Goal: Information Seeking & Learning: Find contact information

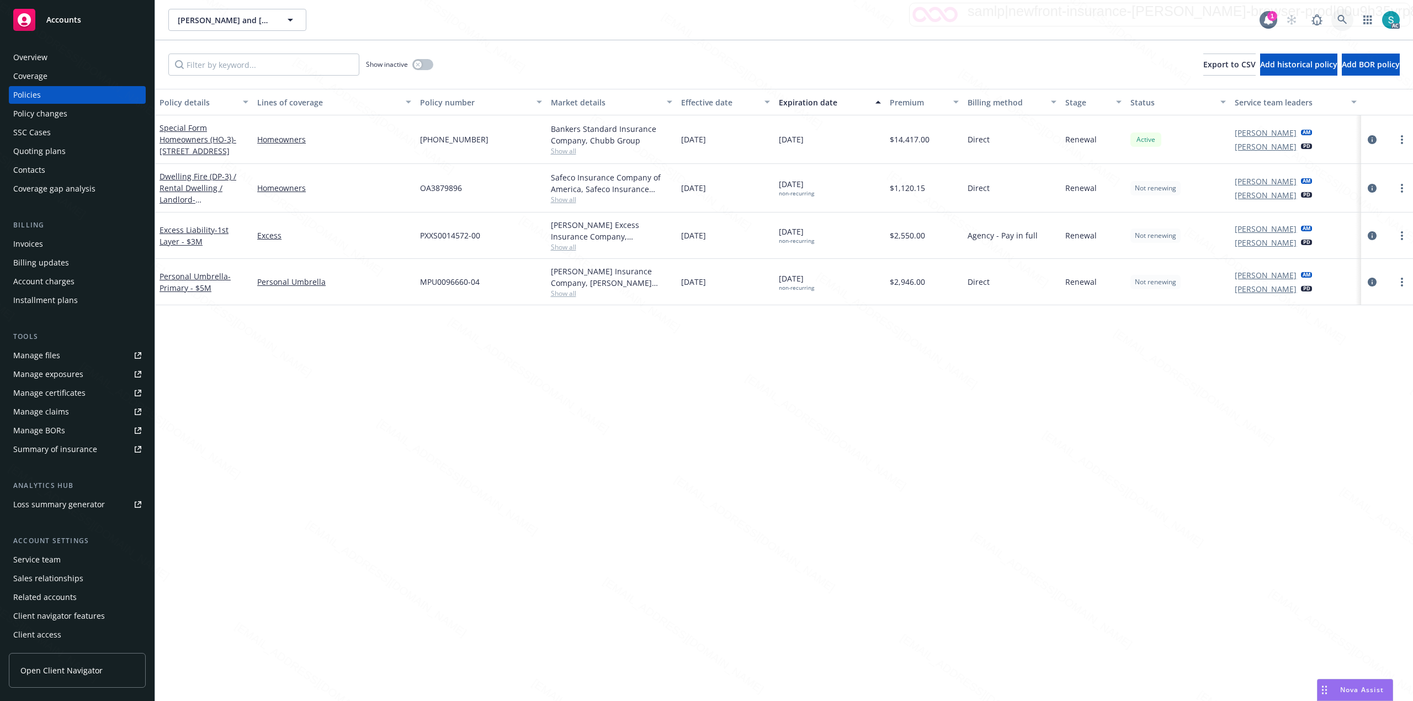
click at [1343, 21] on icon at bounding box center [1342, 20] width 10 height 10
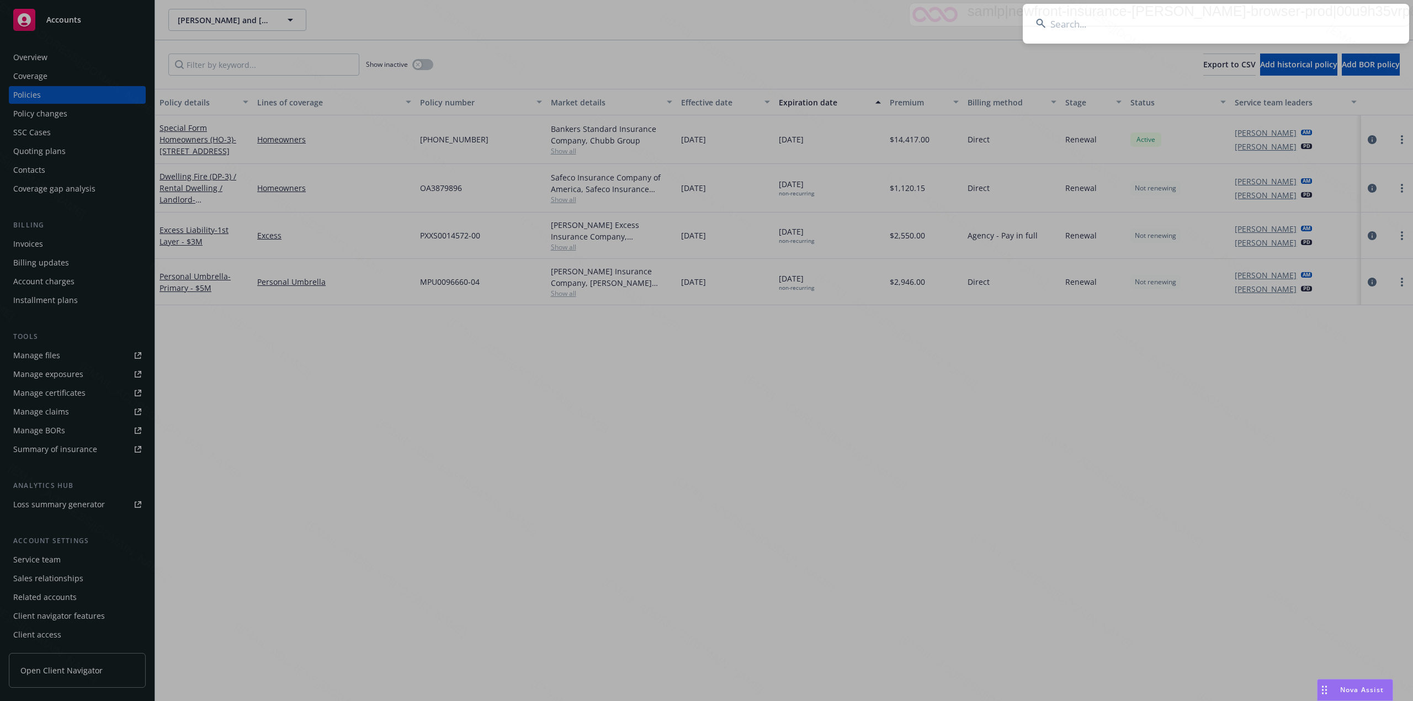
click at [1146, 13] on input at bounding box center [1215, 24] width 386 height 40
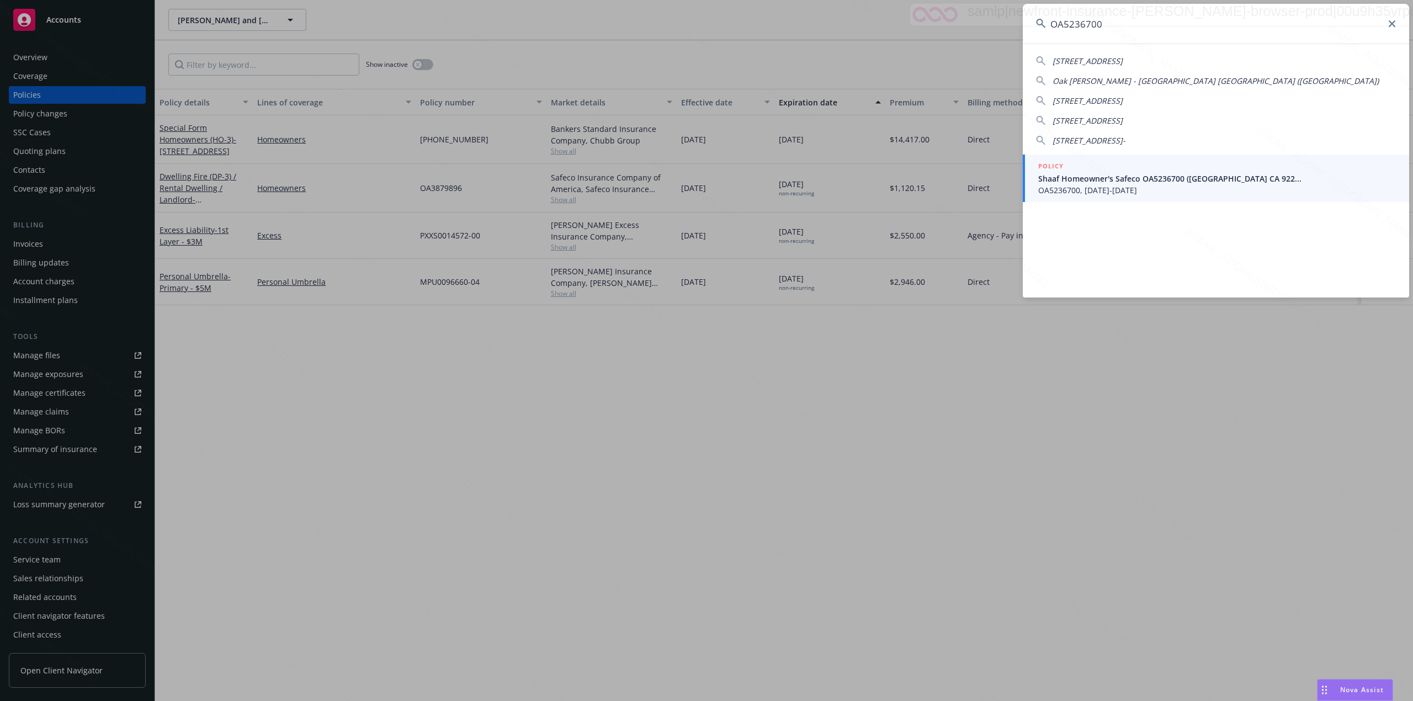
type input "OA5236700"
click at [1095, 179] on span "Shaaf Homeowner's Safeco OA5236700 ([GEOGRAPHIC_DATA] CA 922..." at bounding box center [1217, 179] width 358 height 12
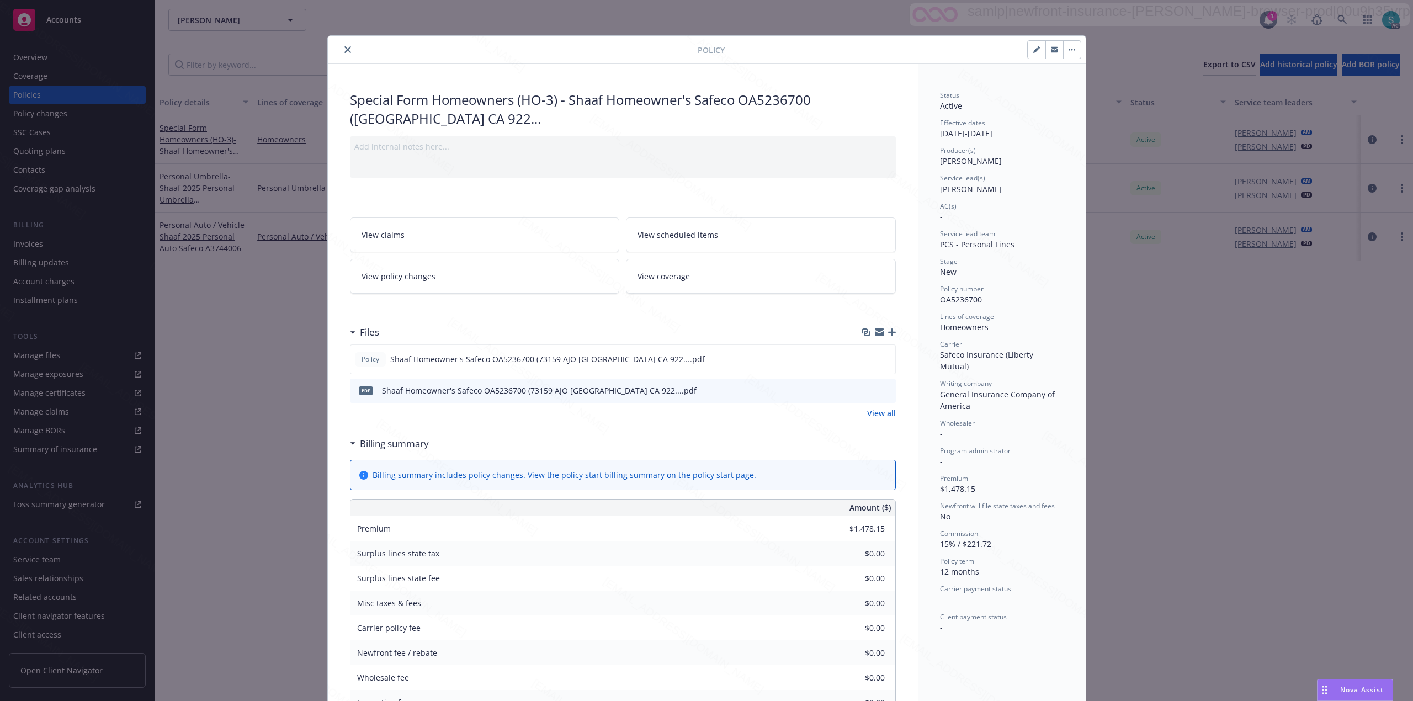
click at [942, 191] on span "[PERSON_NAME]" at bounding box center [971, 189] width 62 height 10
copy span "[PERSON_NAME]"
click at [344, 49] on icon "close" at bounding box center [347, 49] width 7 height 7
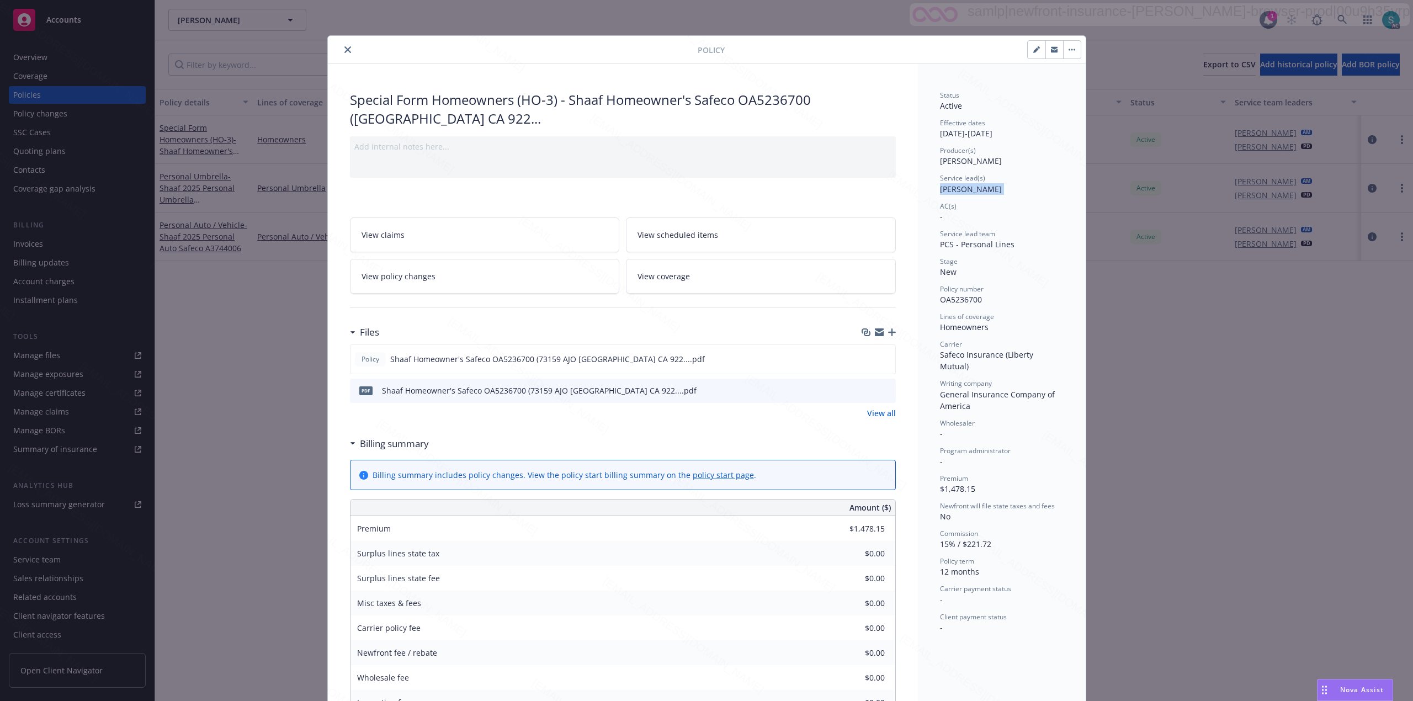
click at [343, 49] on div "Show inactive Export to CSV Add historical policy Add BOR policy" at bounding box center [784, 64] width 1258 height 49
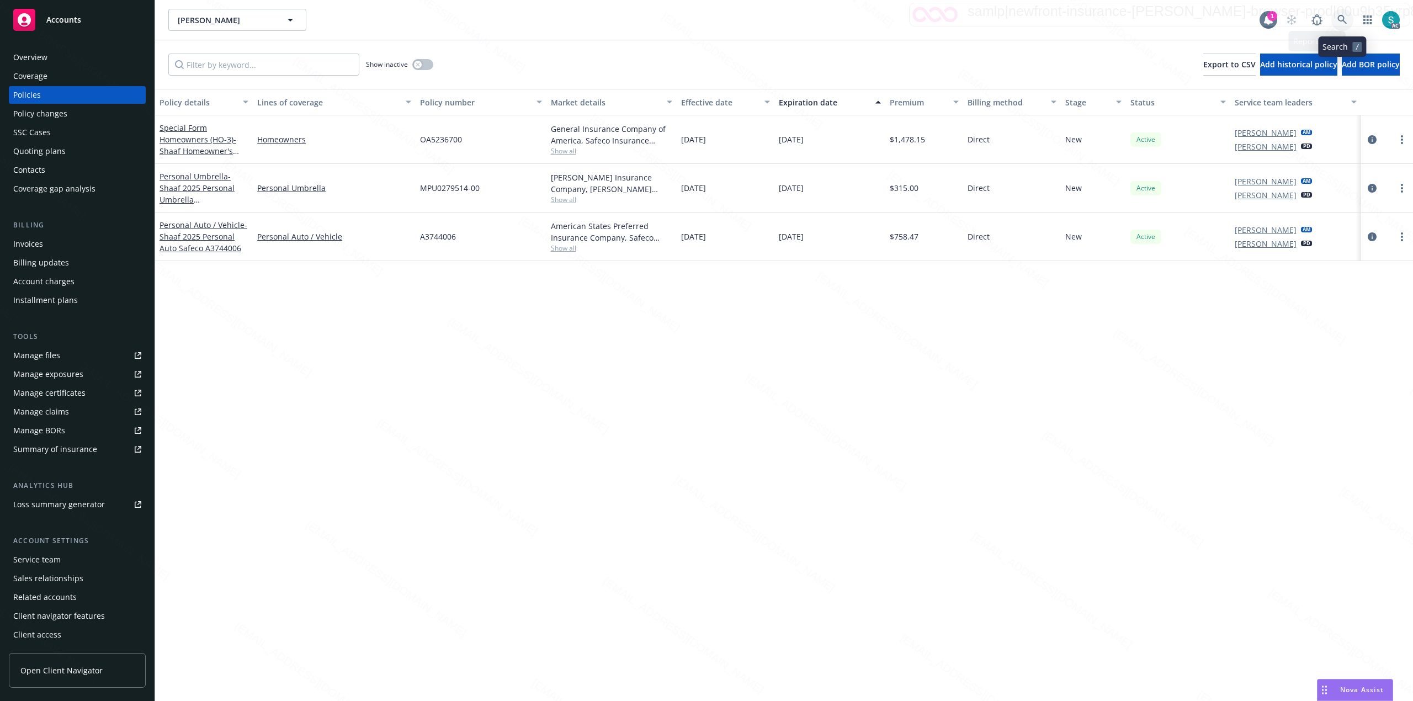
click at [1341, 18] on icon at bounding box center [1342, 20] width 10 height 10
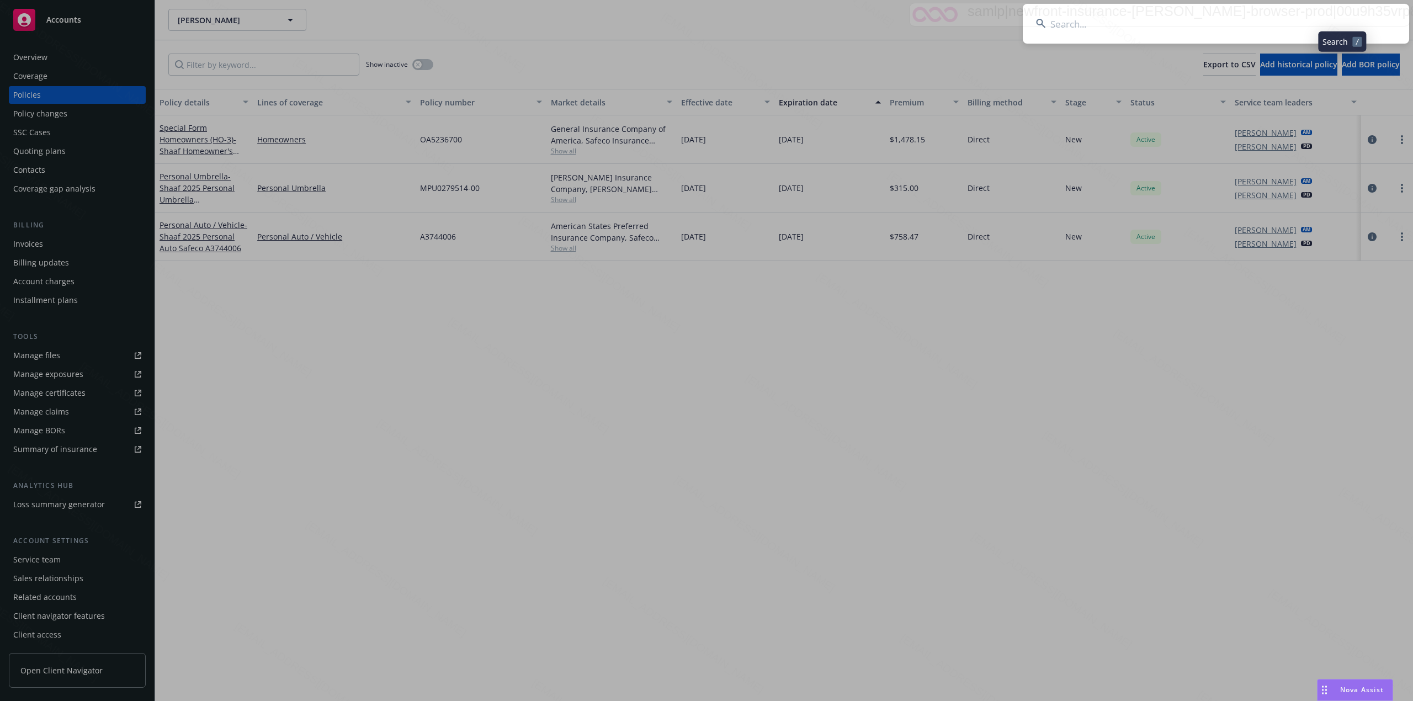
click at [1199, 20] on input at bounding box center [1215, 24] width 386 height 40
type input "[PERSON_NAME]"
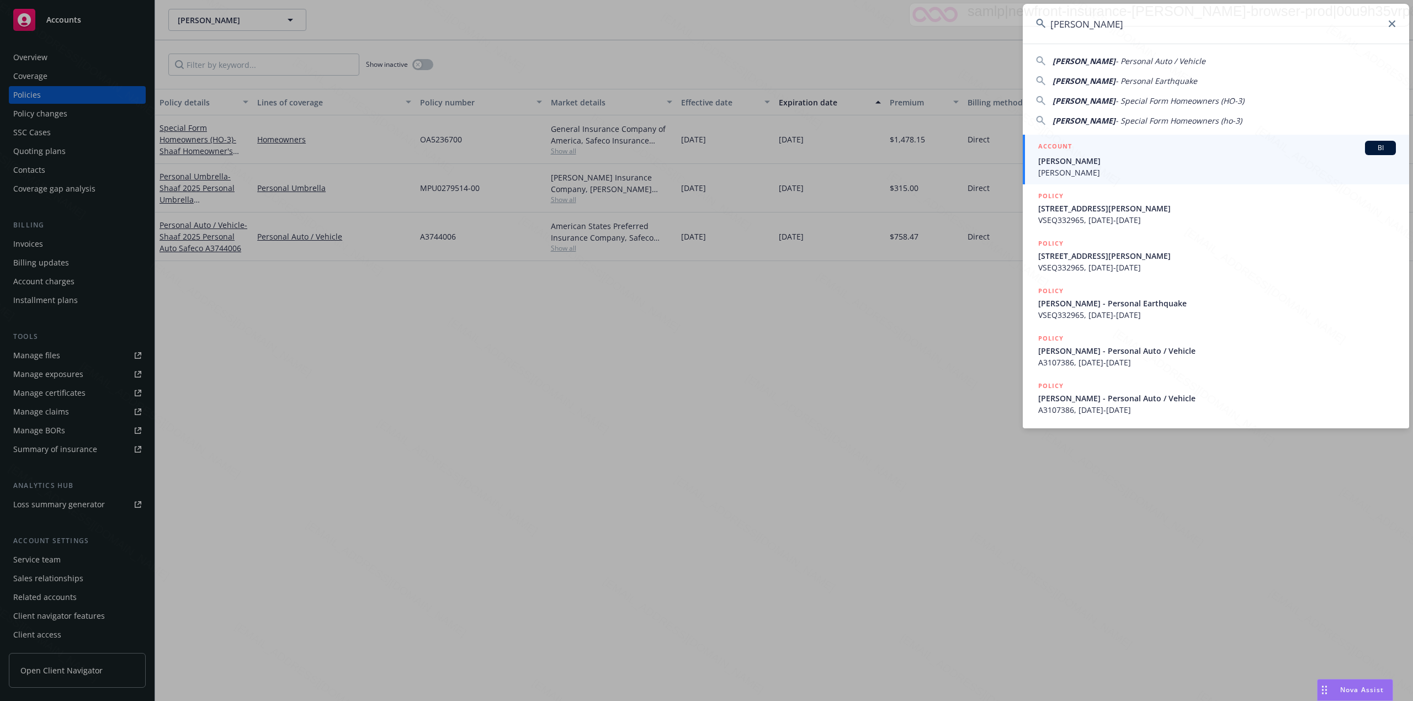
click at [1120, 174] on span "[PERSON_NAME]" at bounding box center [1217, 173] width 358 height 12
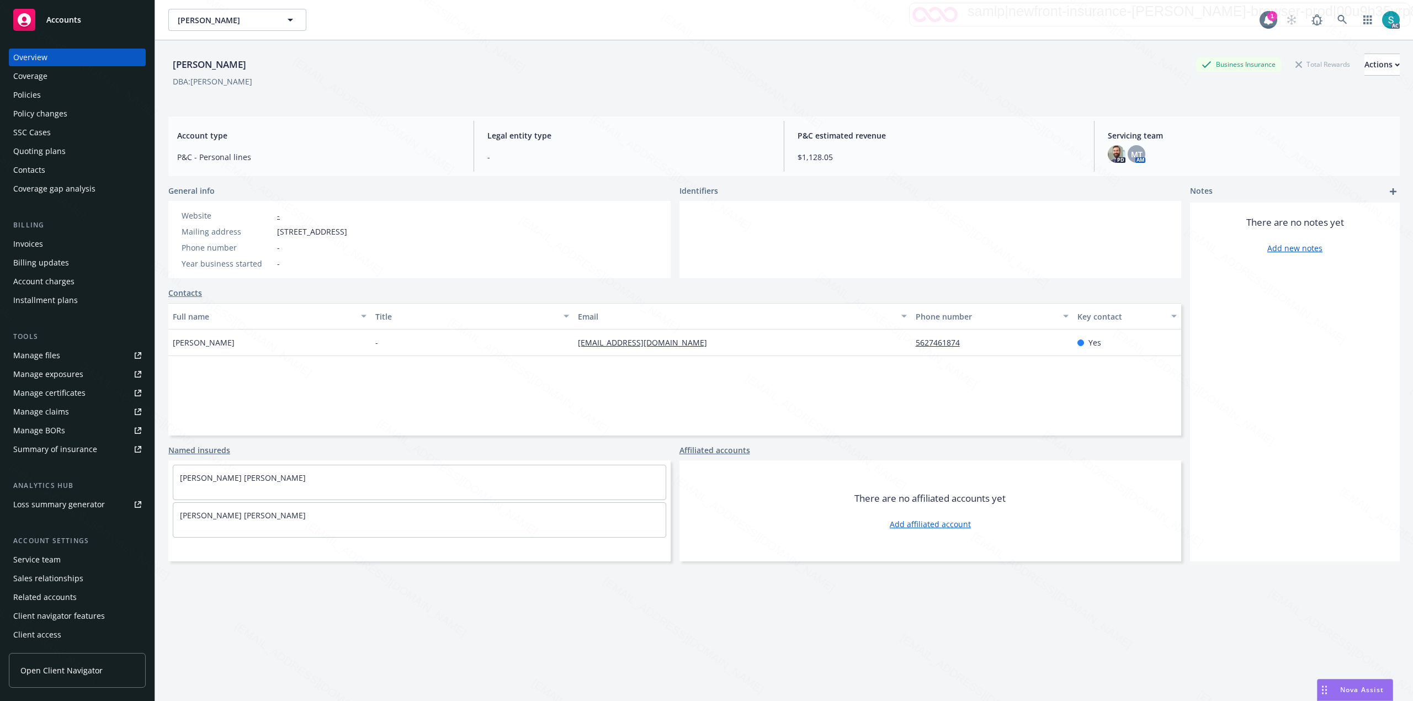
click at [67, 95] on div "Policies" at bounding box center [77, 95] width 128 height 18
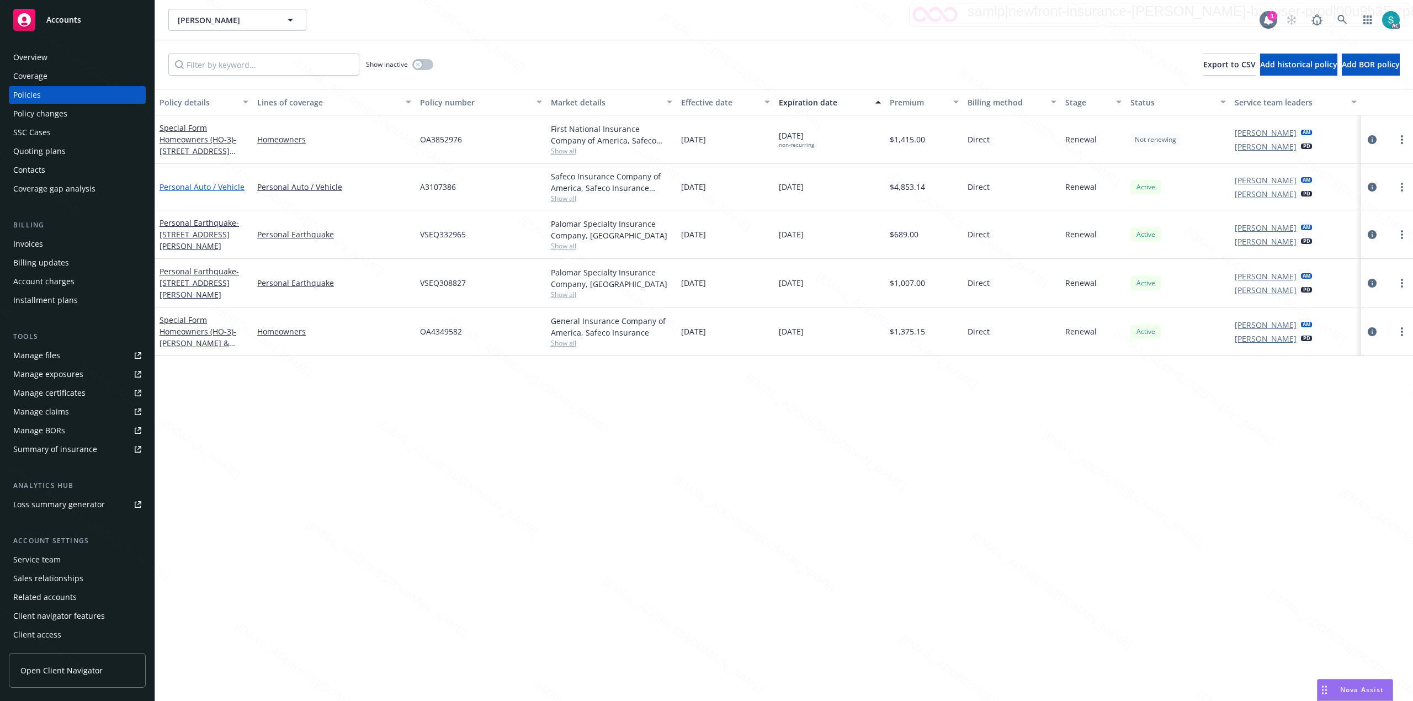
click at [180, 184] on link "Personal Auto / Vehicle" at bounding box center [201, 187] width 85 height 10
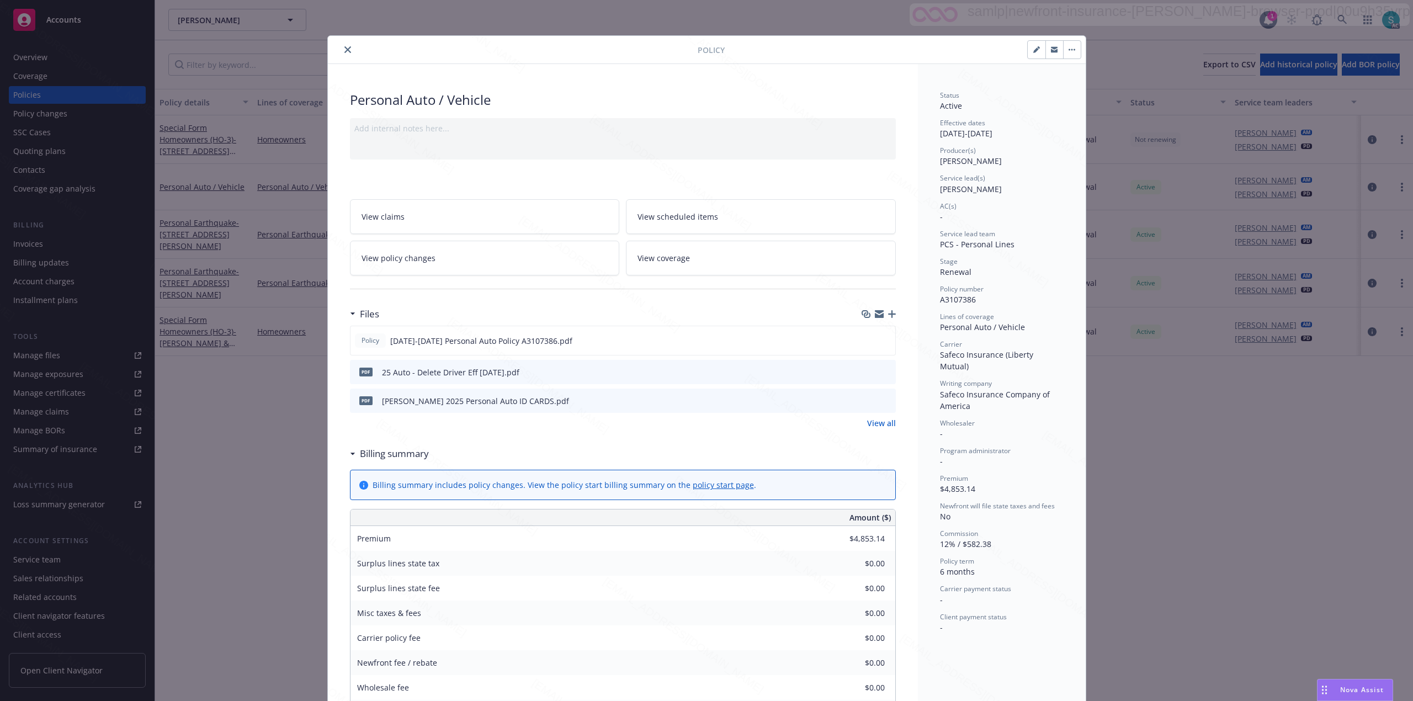
click at [977, 189] on span "[PERSON_NAME]" at bounding box center [971, 189] width 62 height 10
copy span "[PERSON_NAME]"
click at [344, 50] on icon "close" at bounding box center [347, 49] width 7 height 7
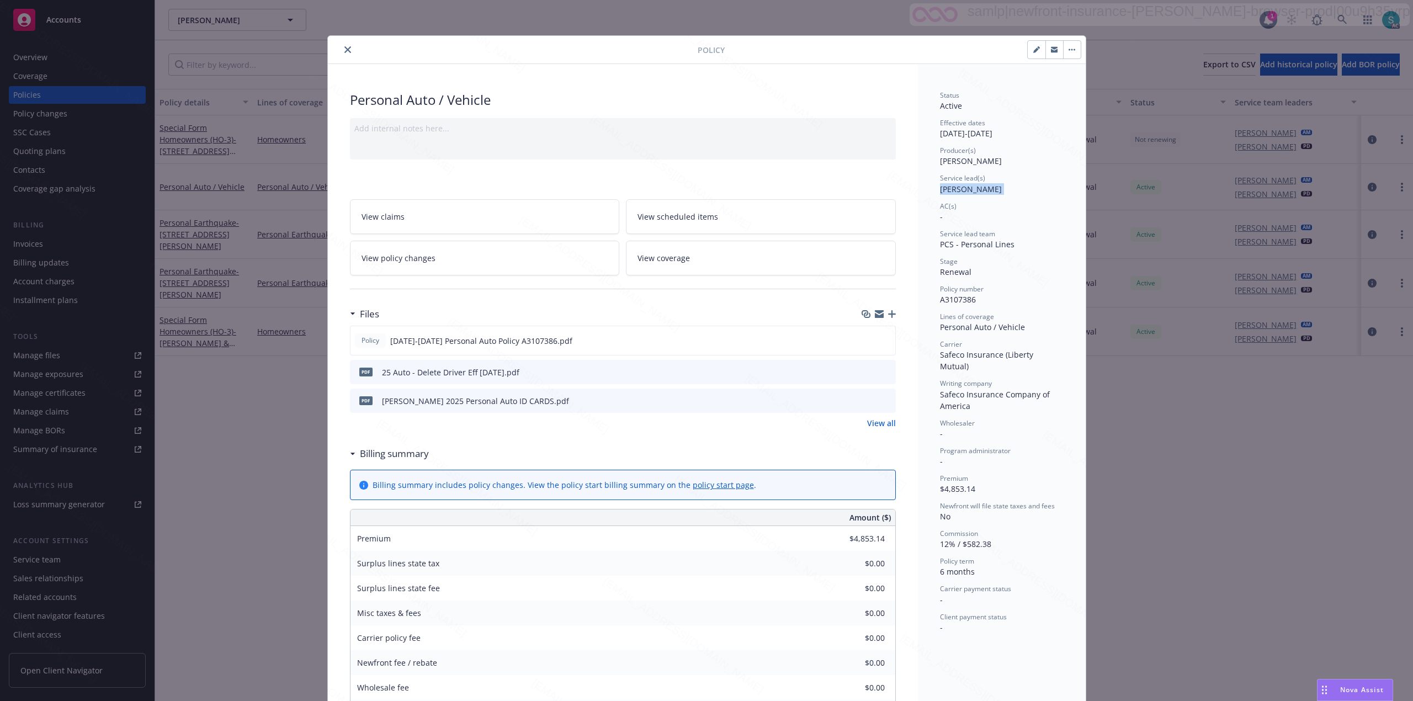
click at [340, 50] on div "Show inactive Export to CSV Add historical policy Add BOR policy" at bounding box center [784, 64] width 1258 height 49
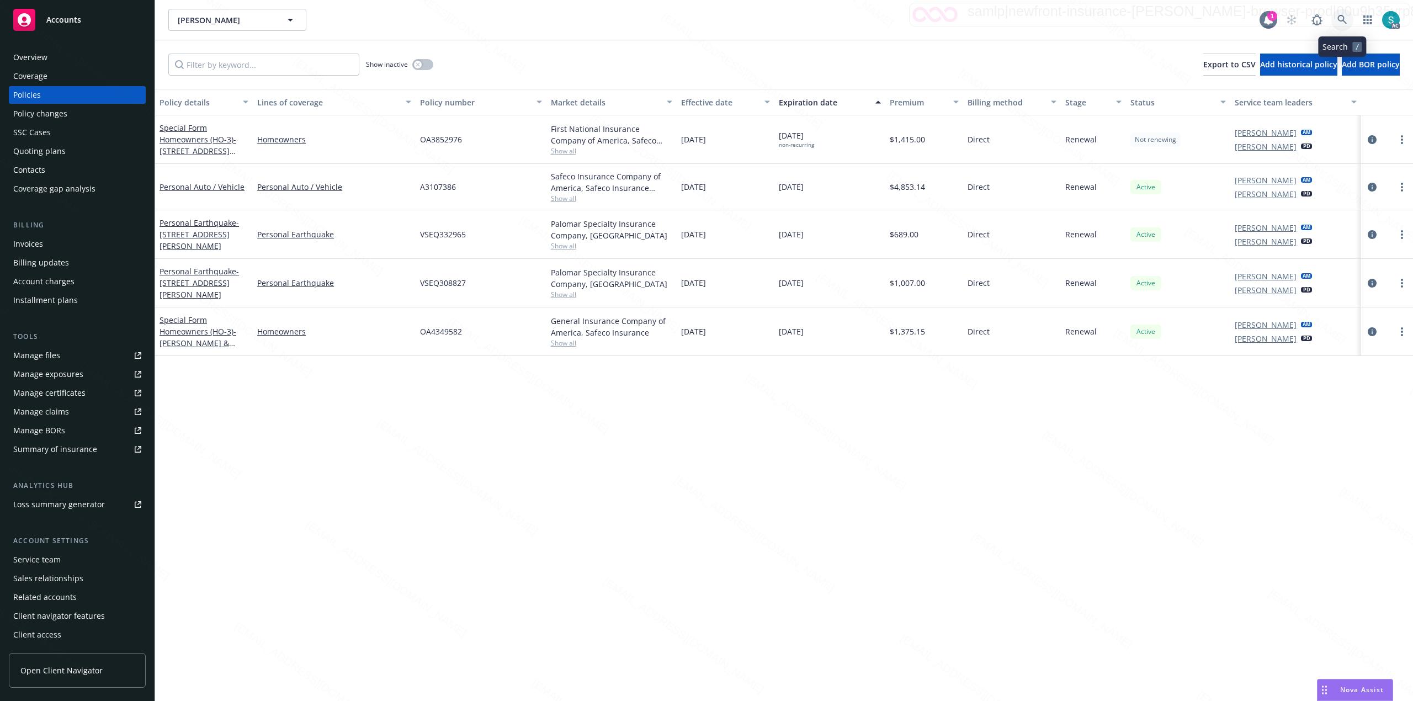
click at [1338, 20] on icon at bounding box center [1342, 20] width 10 height 10
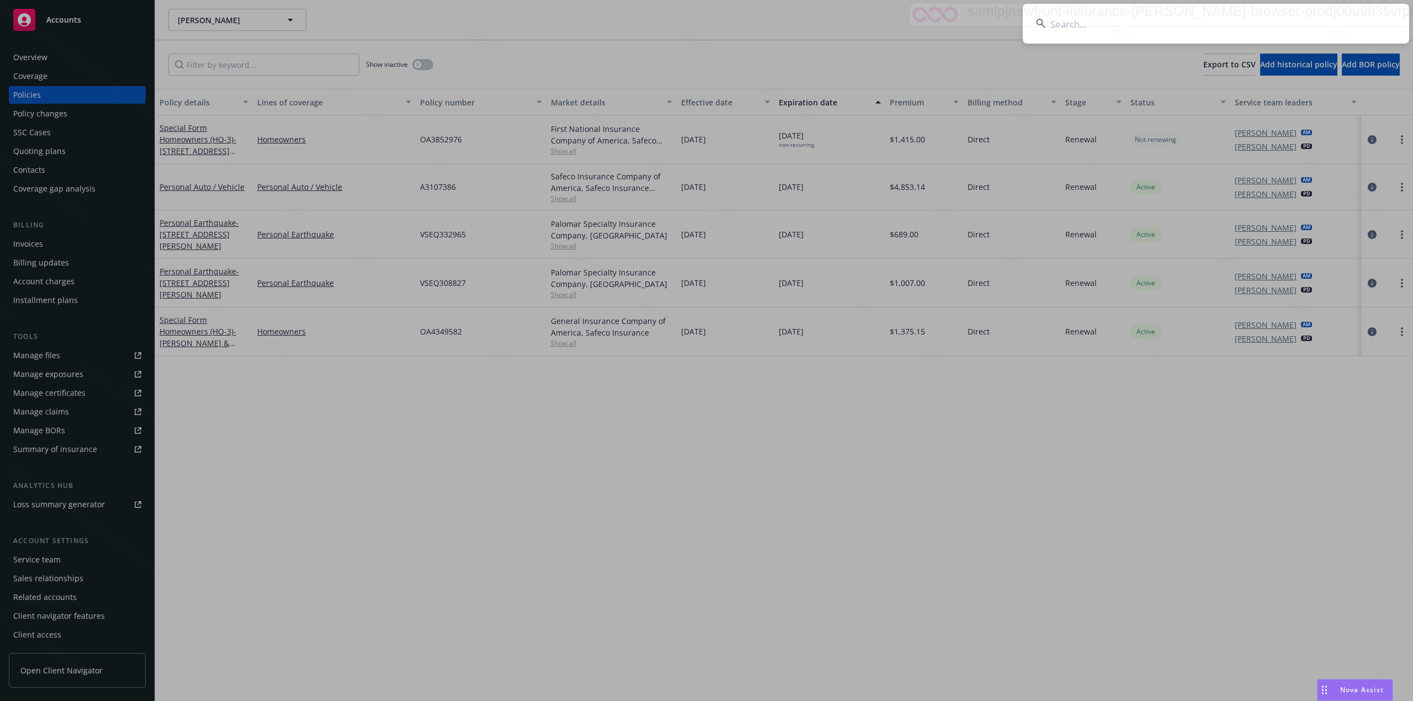
click at [1116, 12] on input at bounding box center [1215, 24] width 386 height 40
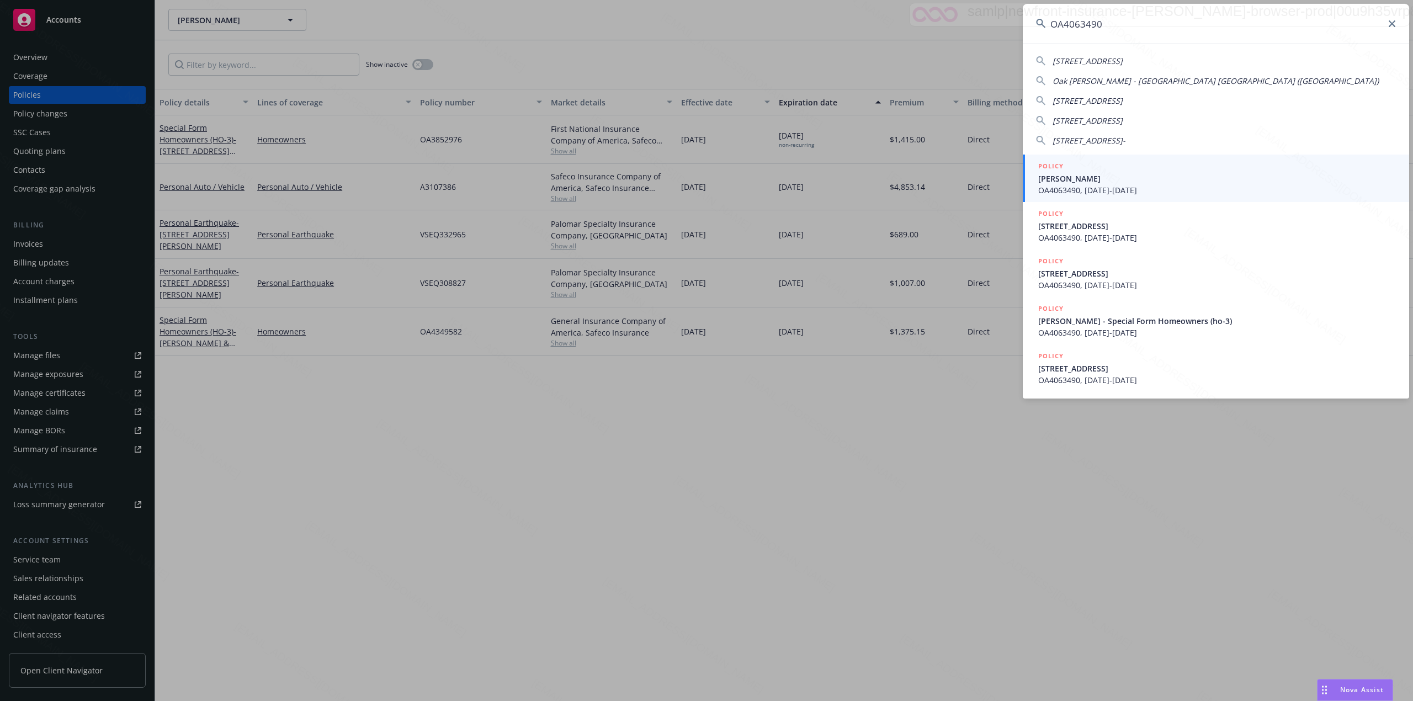
type input "OA4063490"
click at [1084, 184] on span "OA4063490, [DATE]-[DATE]" at bounding box center [1217, 190] width 358 height 12
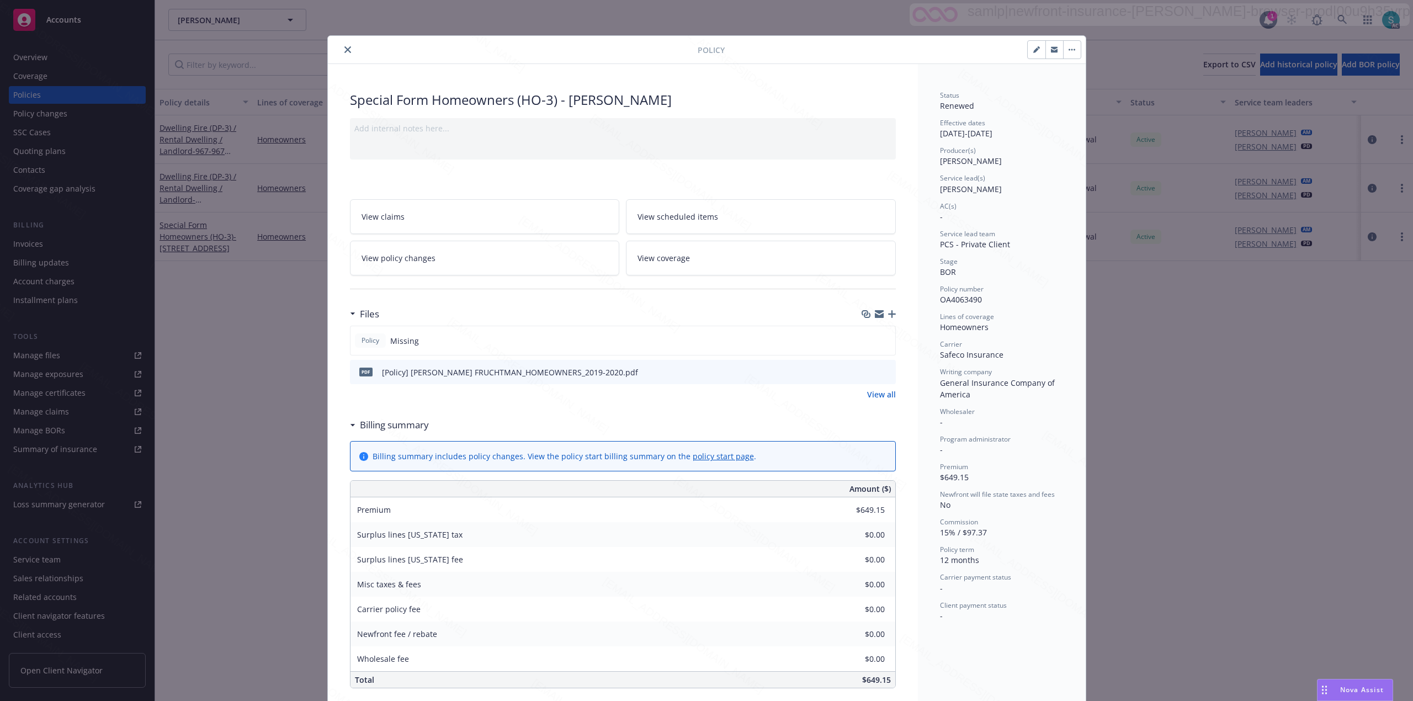
click at [344, 47] on icon "close" at bounding box center [347, 49] width 7 height 7
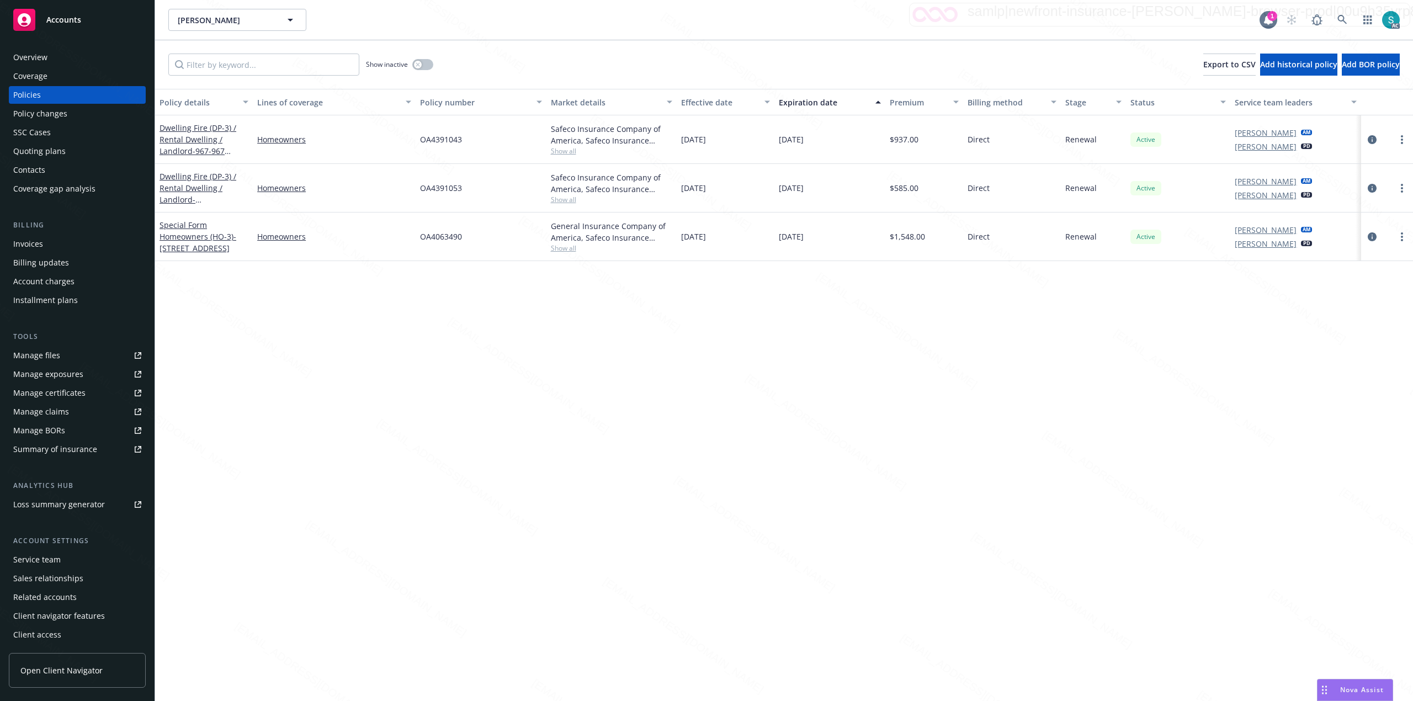
click at [51, 60] on div "Overview" at bounding box center [77, 58] width 128 height 18
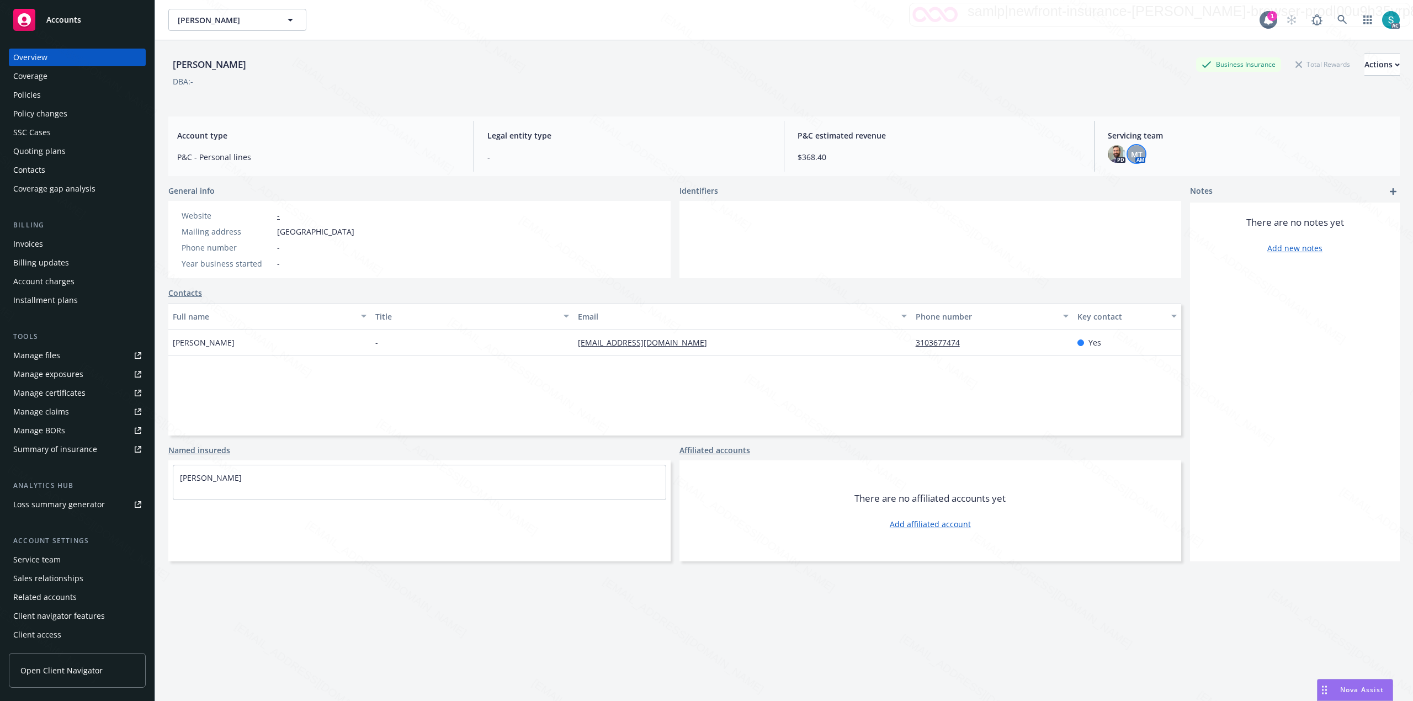
click at [1131, 156] on span "MT" at bounding box center [1137, 154] width 12 height 12
click at [1030, 183] on span "[PERSON_NAME]" at bounding box center [1055, 183] width 125 height 13
copy span "[PERSON_NAME]"
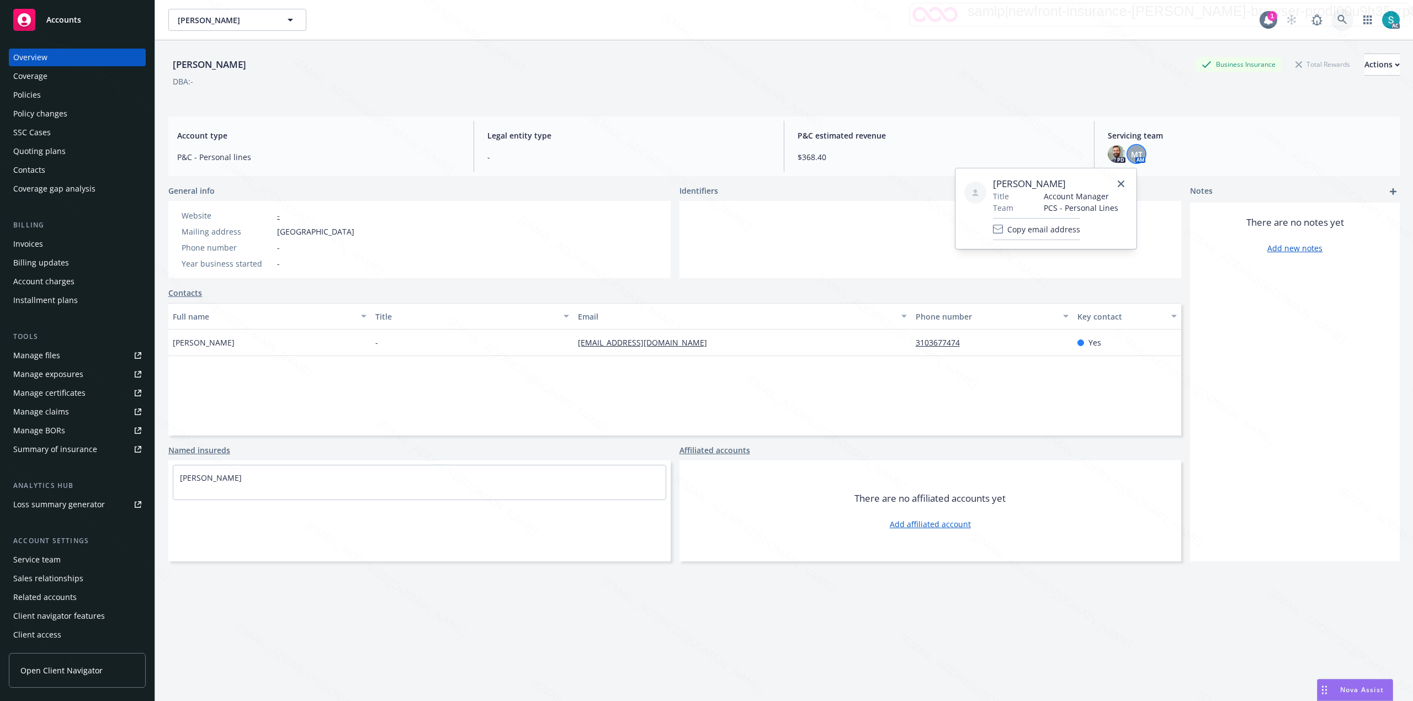
click at [1337, 22] on icon at bounding box center [1342, 20] width 10 height 10
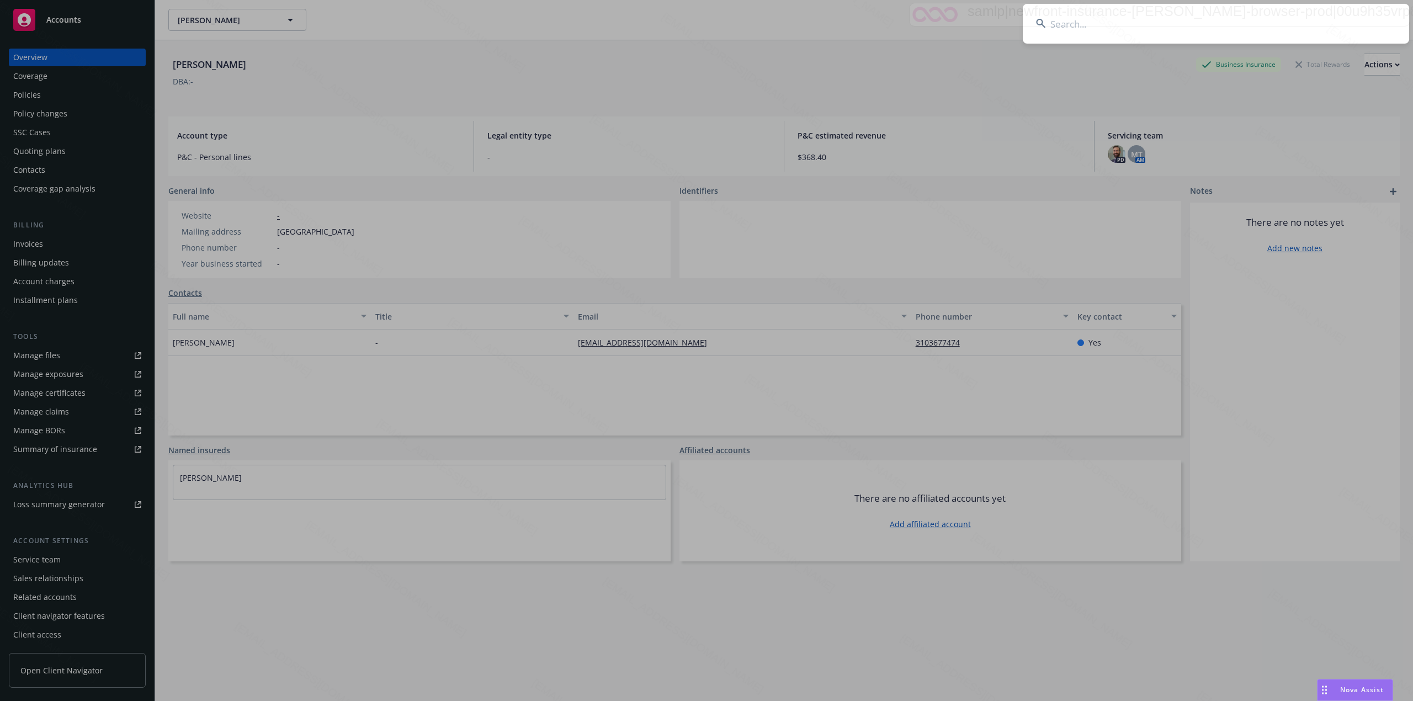
click at [1150, 41] on input at bounding box center [1215, 24] width 386 height 40
type input "[CREDIT_CARD_NUMBER]"
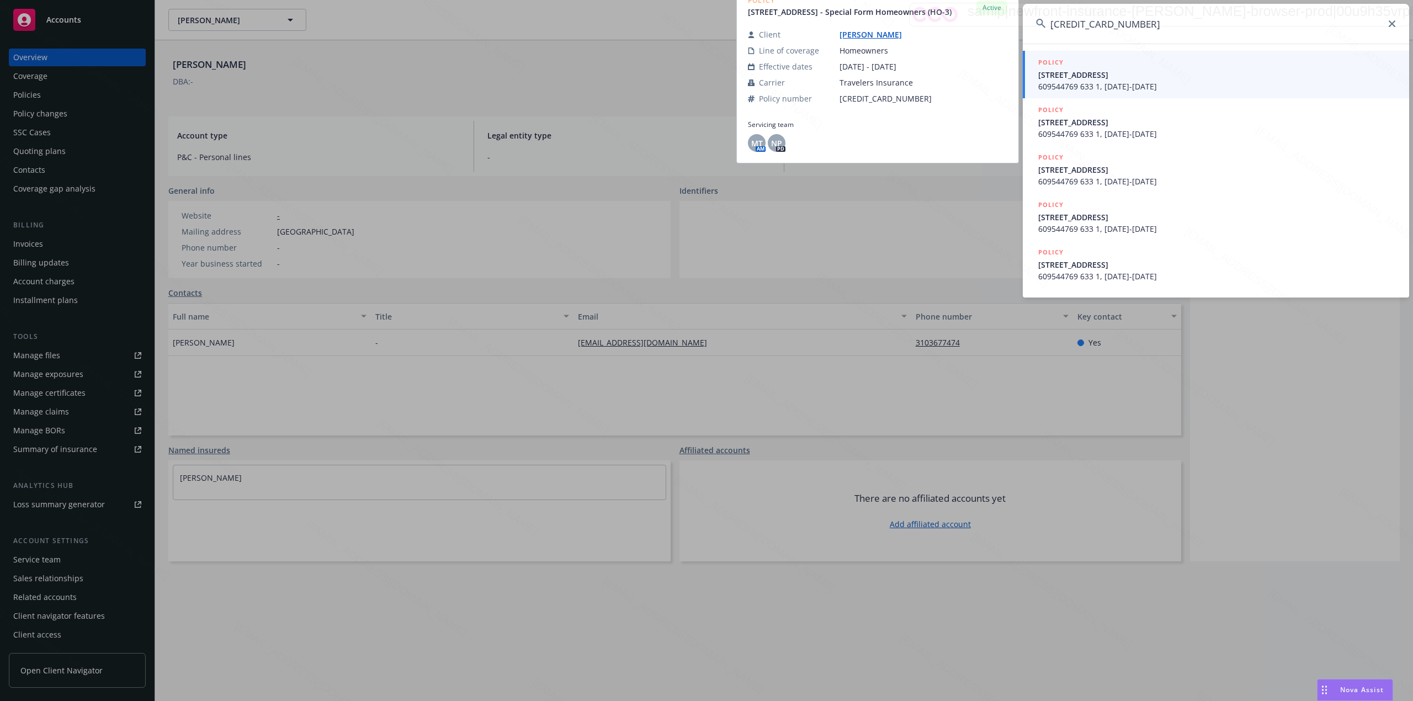
click at [1111, 85] on span "609544769 633 1, [DATE]-[DATE]" at bounding box center [1217, 87] width 358 height 12
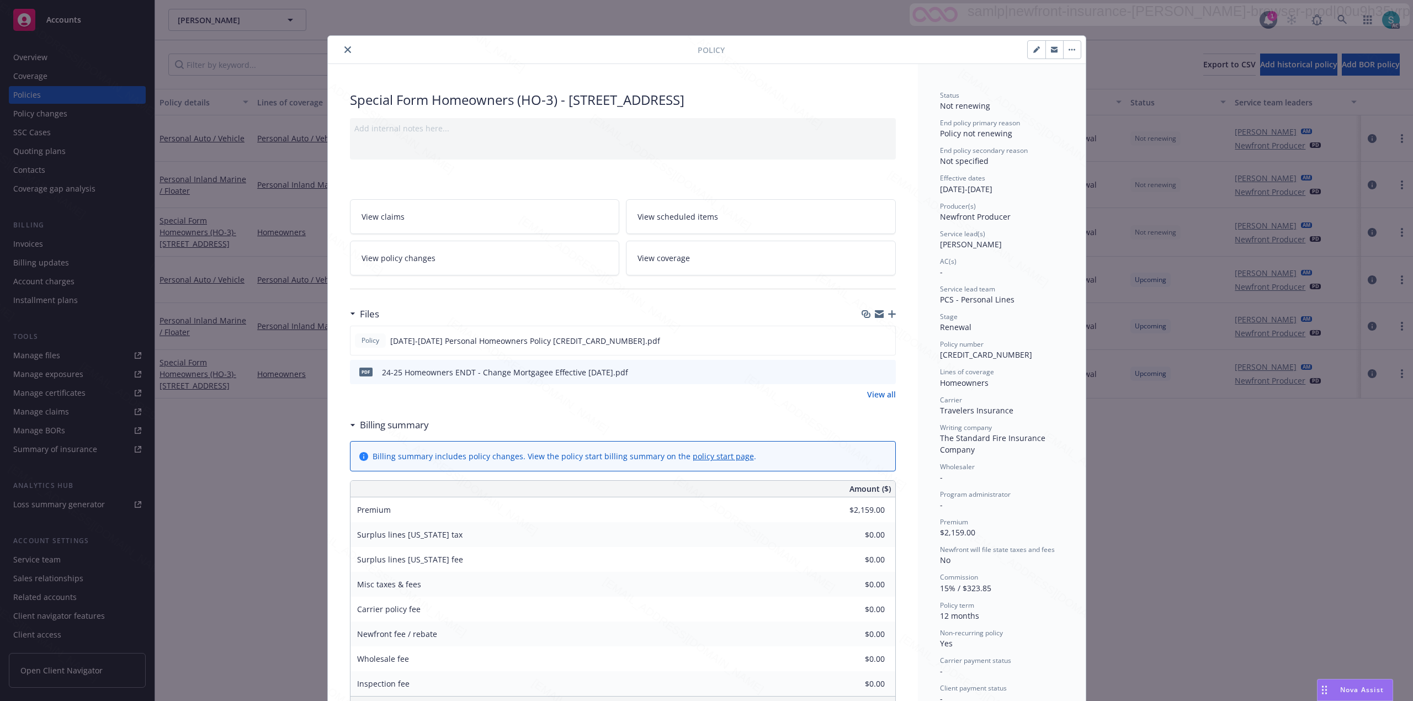
click at [968, 252] on div "Status Not renewing End policy primary reason Policy not renewing End policy se…" at bounding box center [1002, 397] width 124 height 614
copy span "[PERSON_NAME]"
click at [344, 47] on icon "close" at bounding box center [347, 49] width 7 height 7
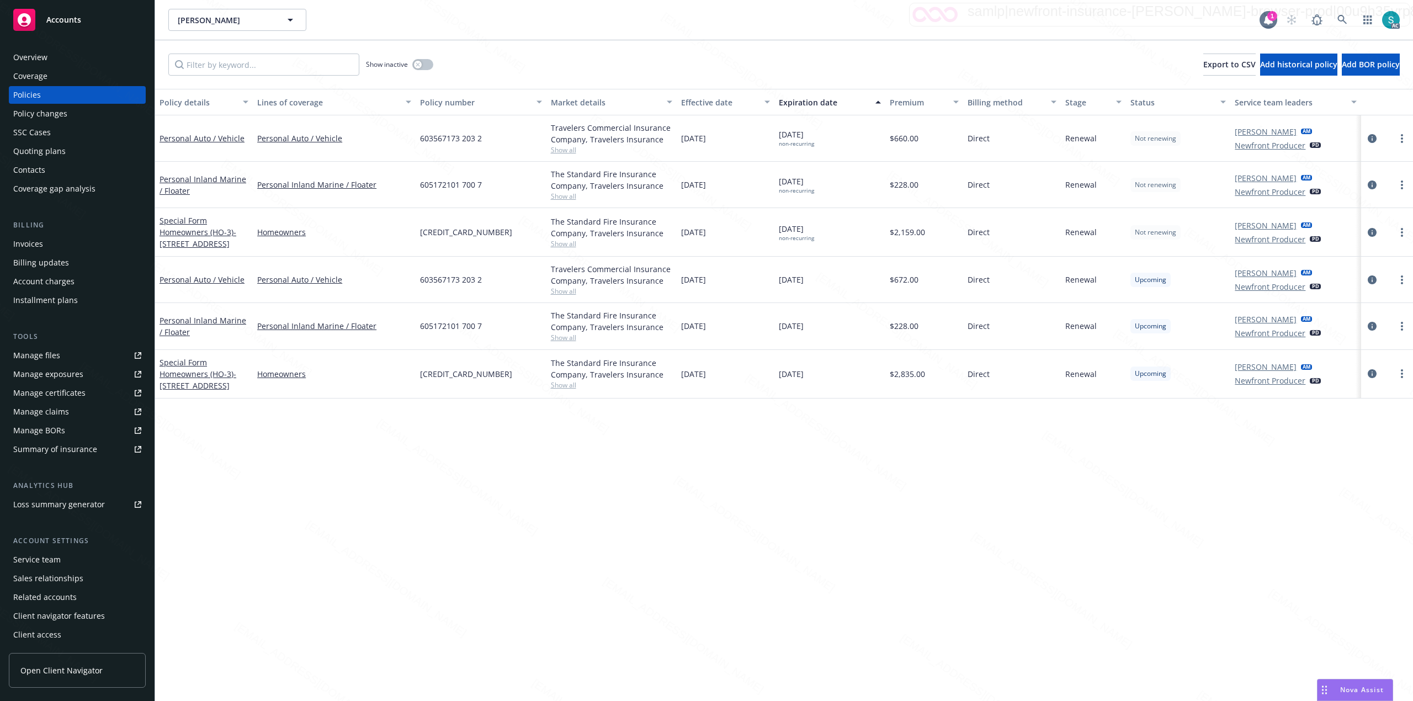
click at [344, 47] on div "Show inactive Export to CSV Add historical policy Add BOR policy" at bounding box center [784, 64] width 1258 height 49
click at [1340, 21] on icon at bounding box center [1341, 19] width 9 height 9
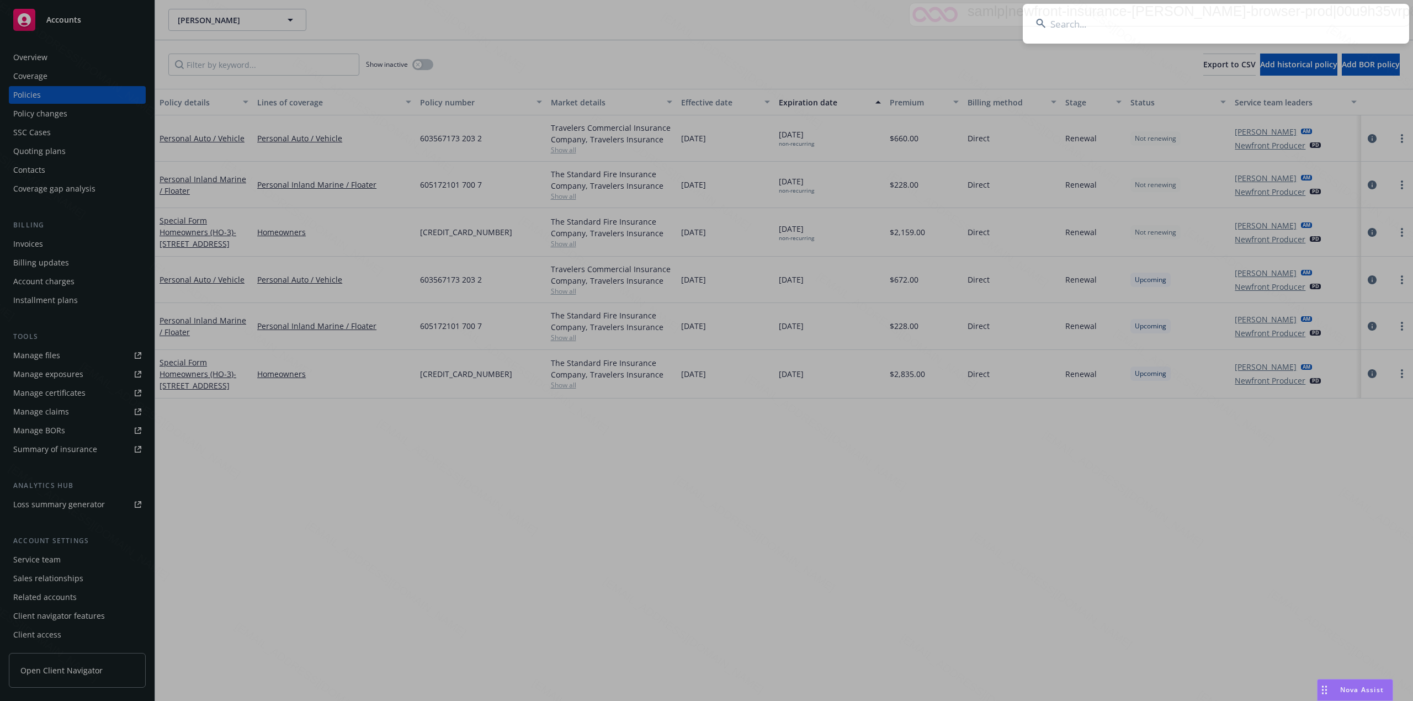
click at [1138, 23] on input at bounding box center [1215, 24] width 386 height 40
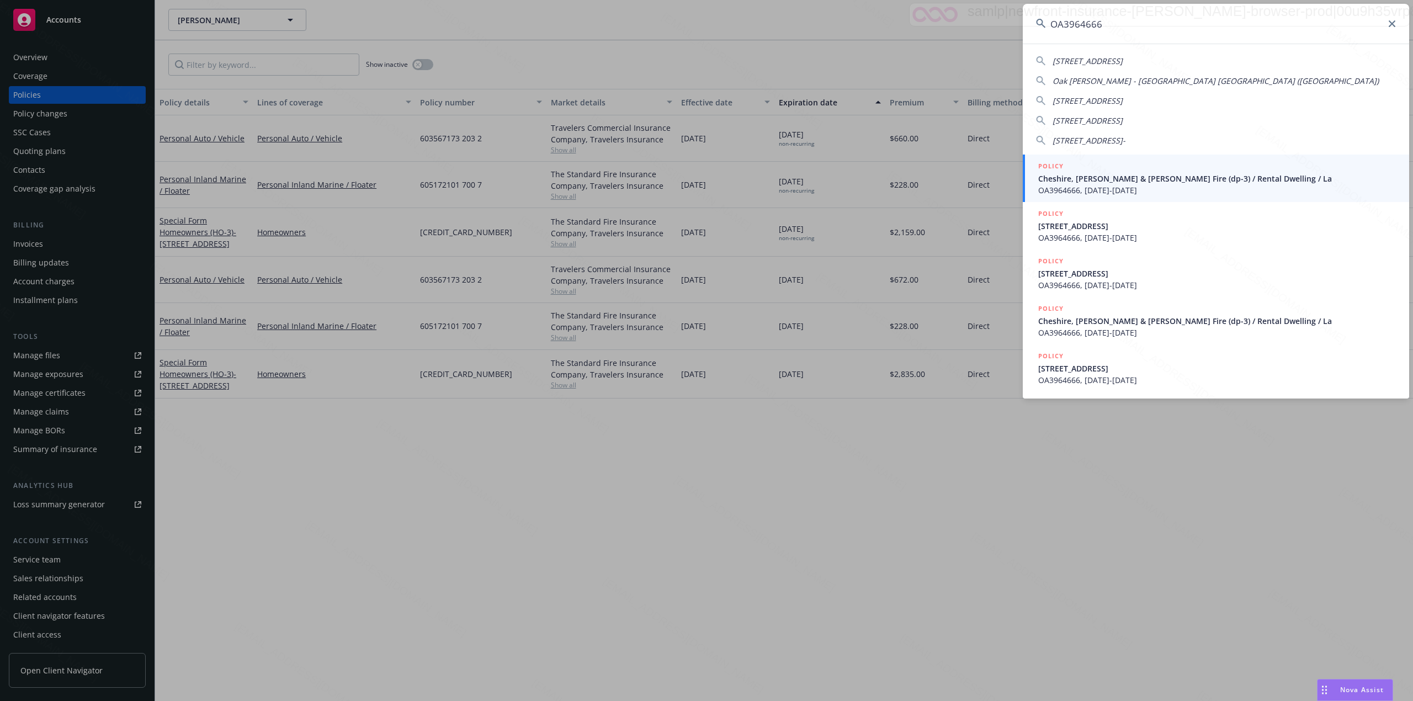
type input "OA3964666"
click at [1075, 182] on span "Cheshire, [PERSON_NAME] & [PERSON_NAME] Fire (dp-3) / Rental Dwelling / La" at bounding box center [1217, 179] width 358 height 12
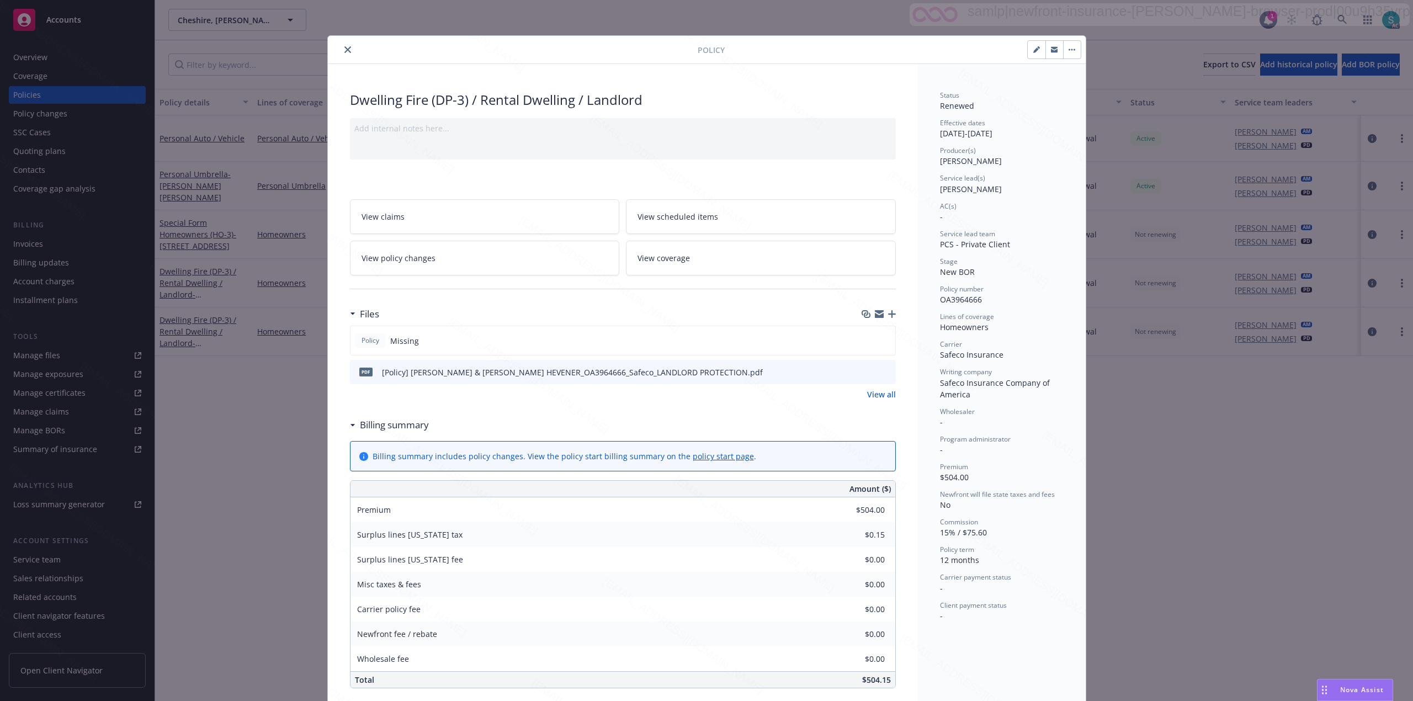
click at [344, 49] on icon "close" at bounding box center [347, 49] width 7 height 7
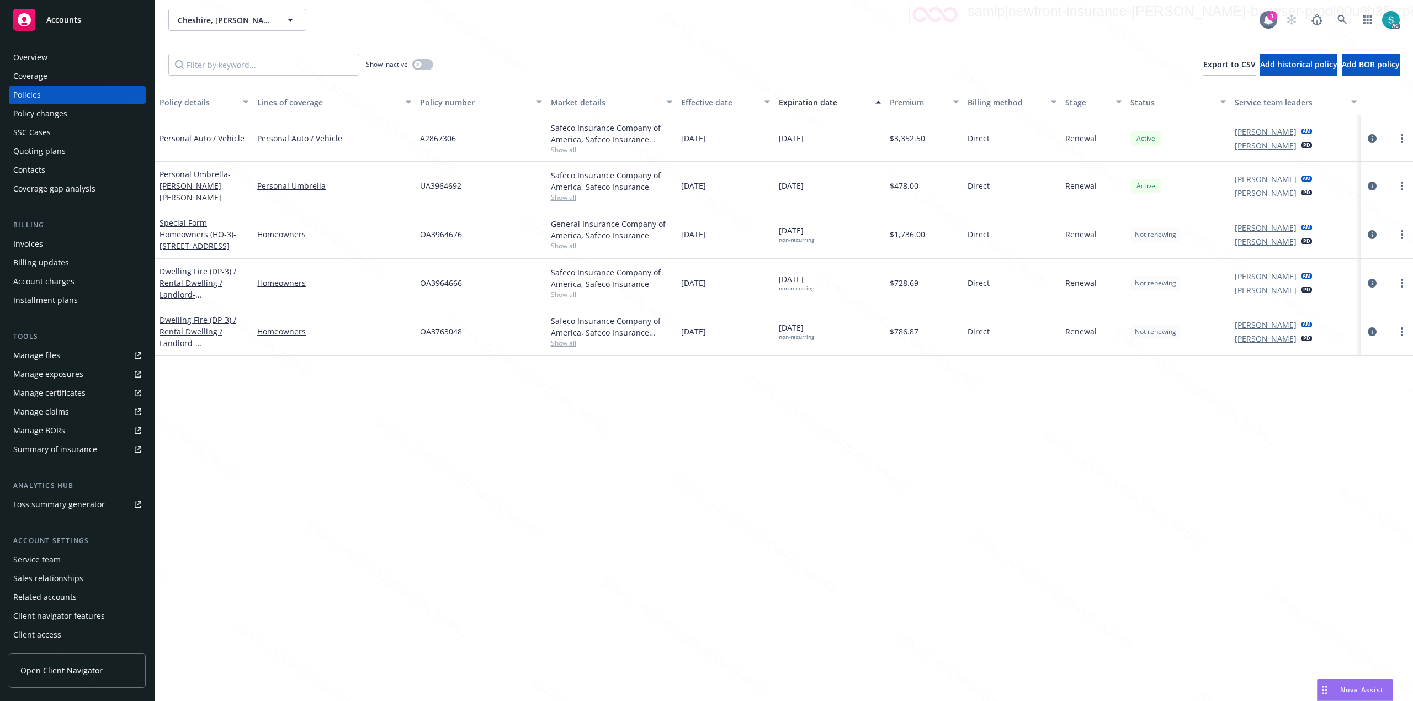
click at [78, 56] on div "Overview" at bounding box center [77, 58] width 128 height 18
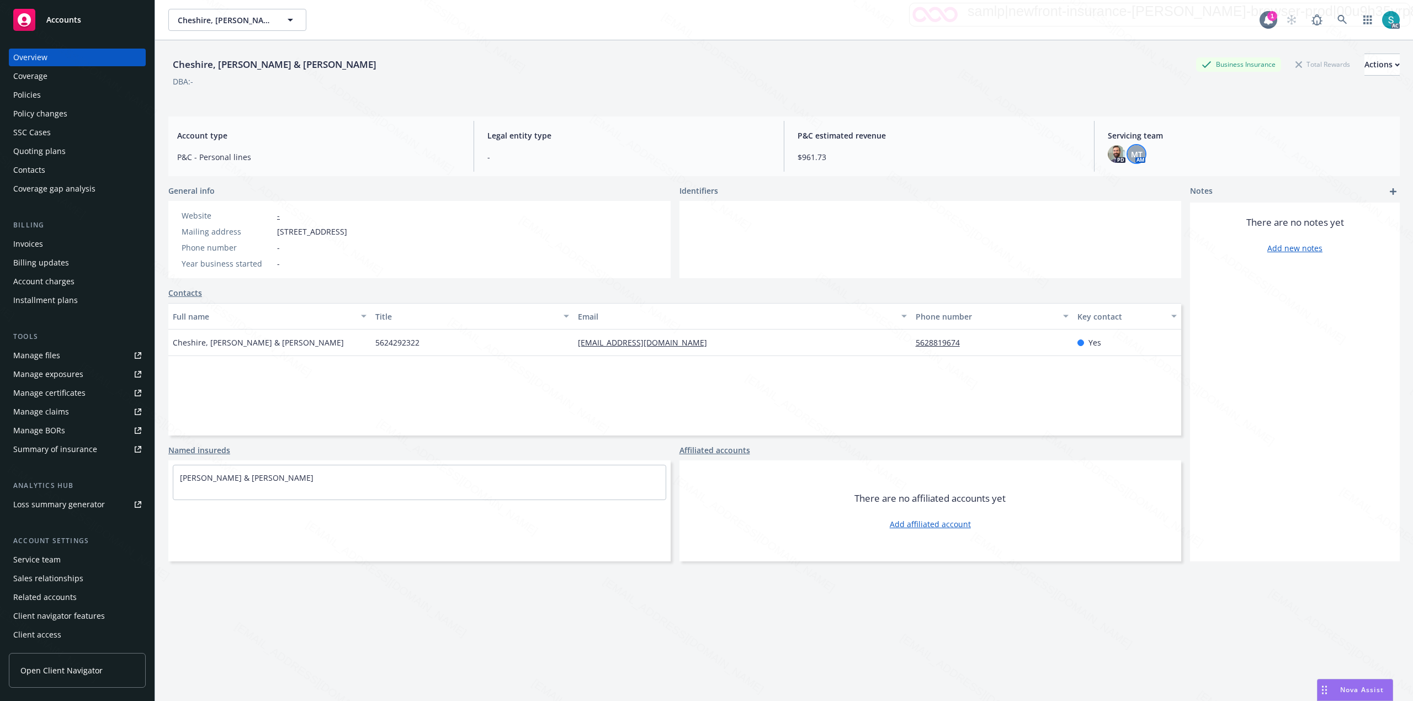
click at [1131, 155] on span "MT" at bounding box center [1137, 154] width 12 height 12
click at [1042, 186] on span "[PERSON_NAME]" at bounding box center [1055, 183] width 125 height 13
copy span "[PERSON_NAME]"
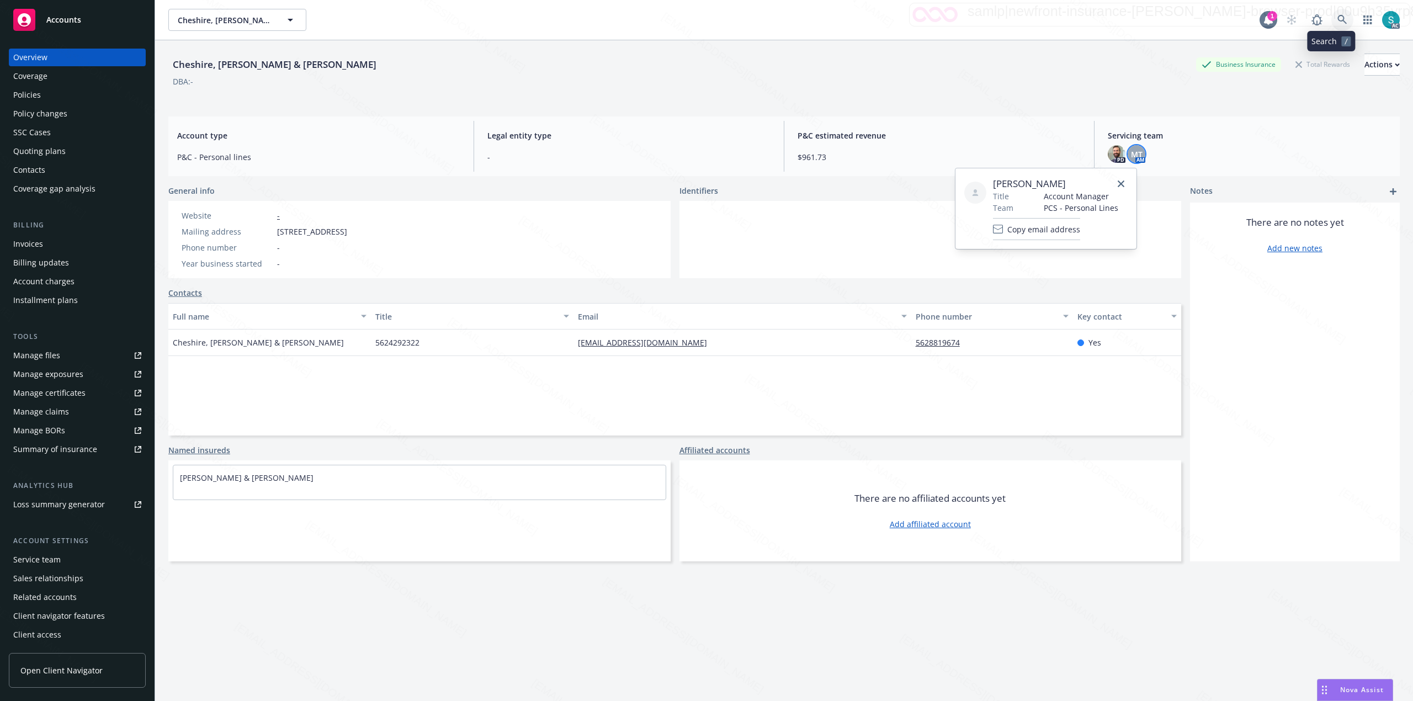
click at [1337, 19] on icon at bounding box center [1341, 19] width 9 height 9
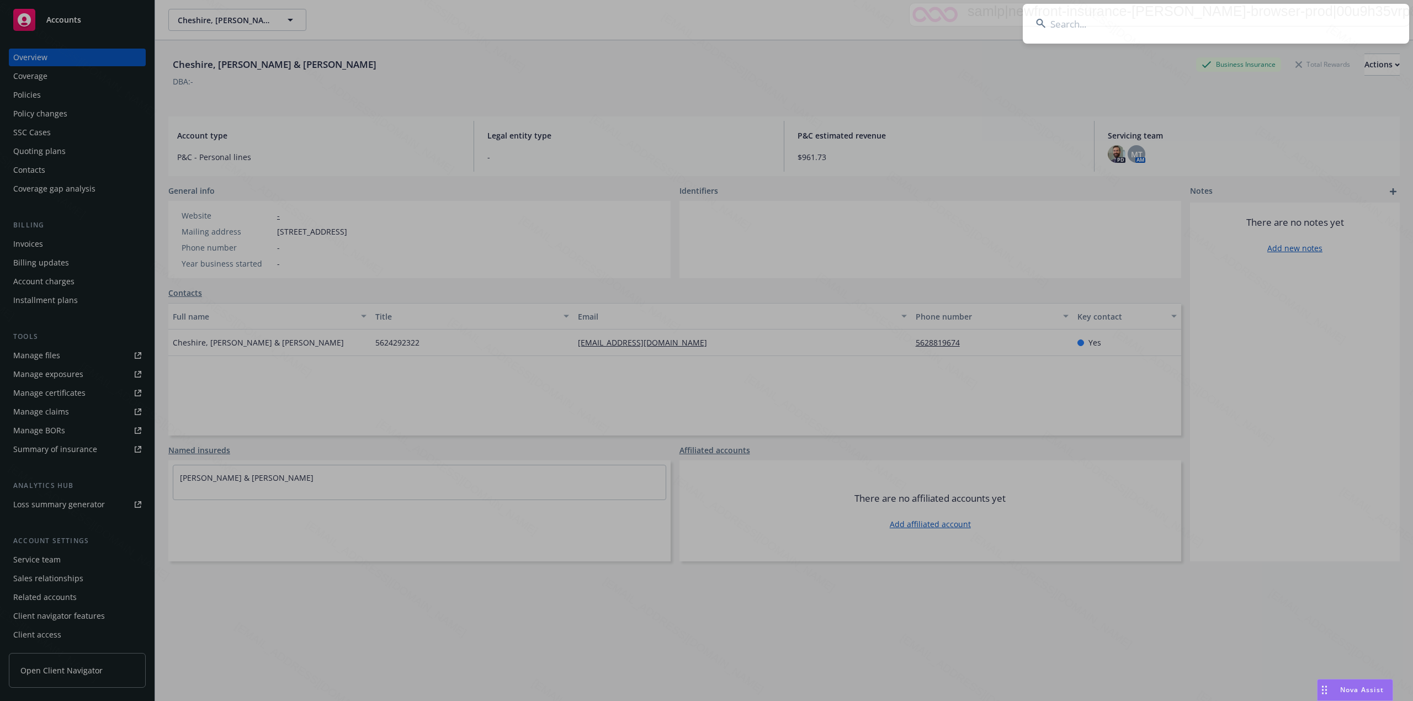
click at [1327, 19] on input at bounding box center [1215, 24] width 386 height 40
click at [1199, 17] on input at bounding box center [1215, 24] width 386 height 40
type input "15935566-01"
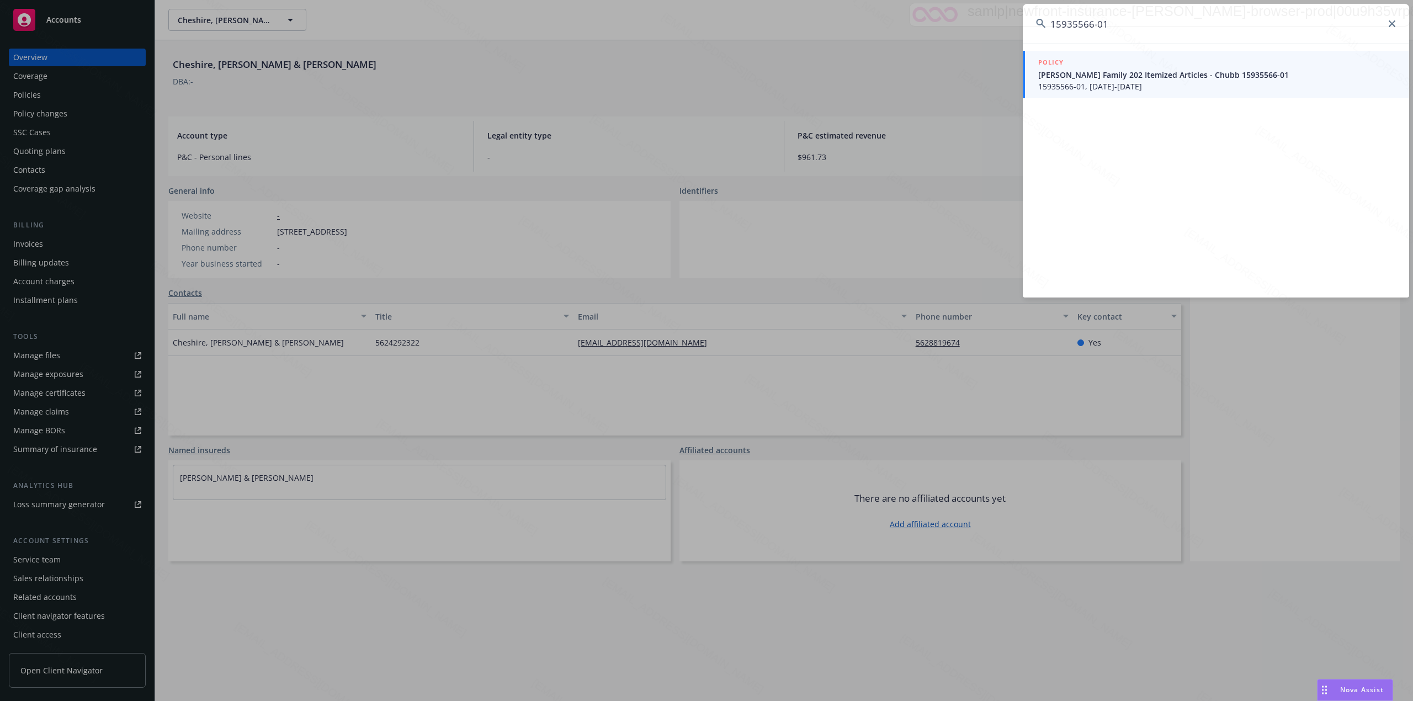
click at [1127, 82] on span "15935566-01, [DATE]-[DATE]" at bounding box center [1217, 87] width 358 height 12
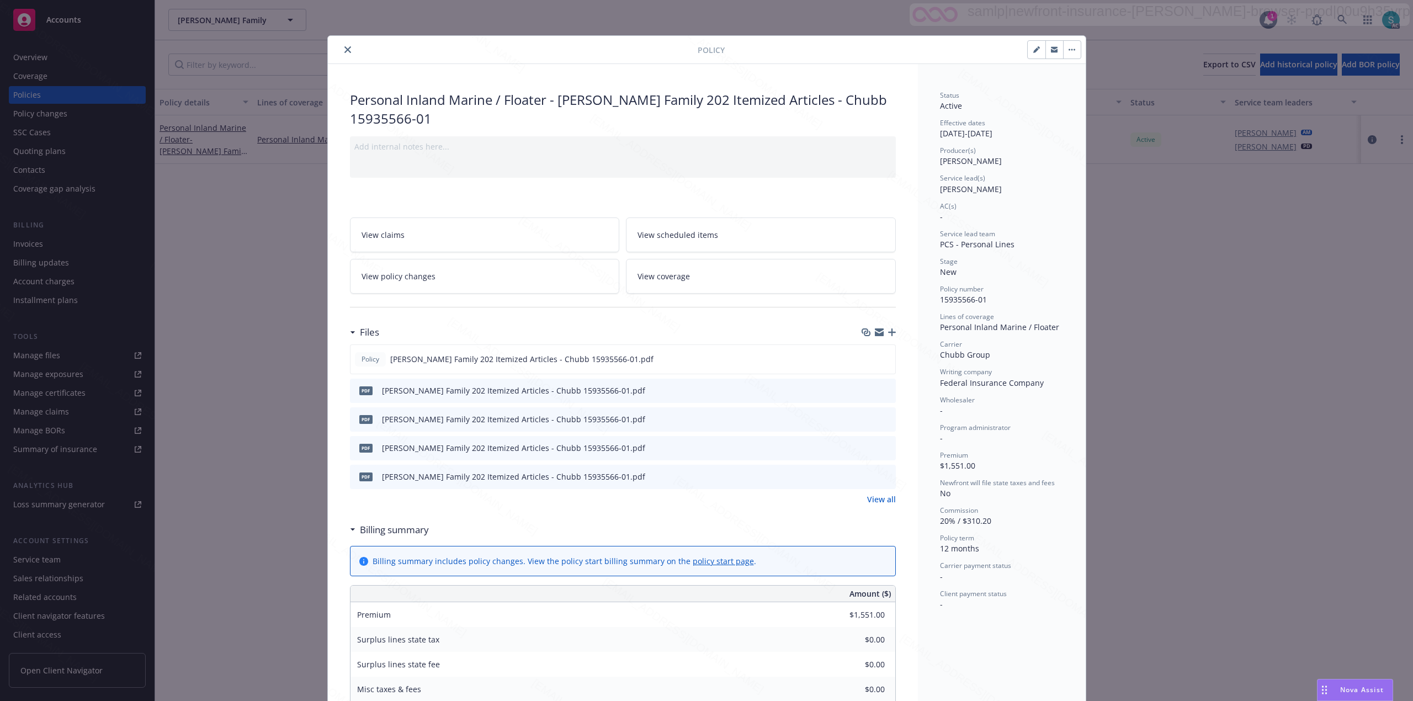
click at [344, 46] on icon "close" at bounding box center [347, 49] width 7 height 7
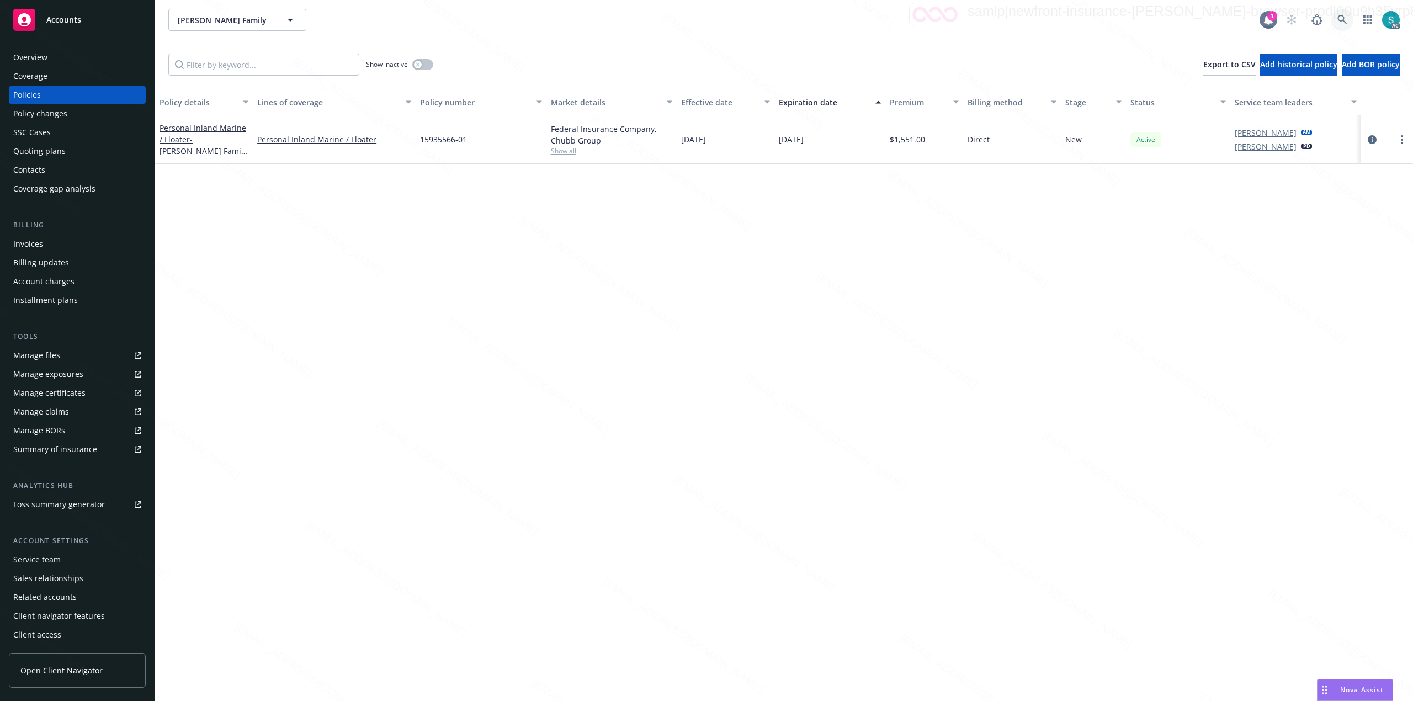
click at [1339, 16] on icon at bounding box center [1341, 19] width 9 height 9
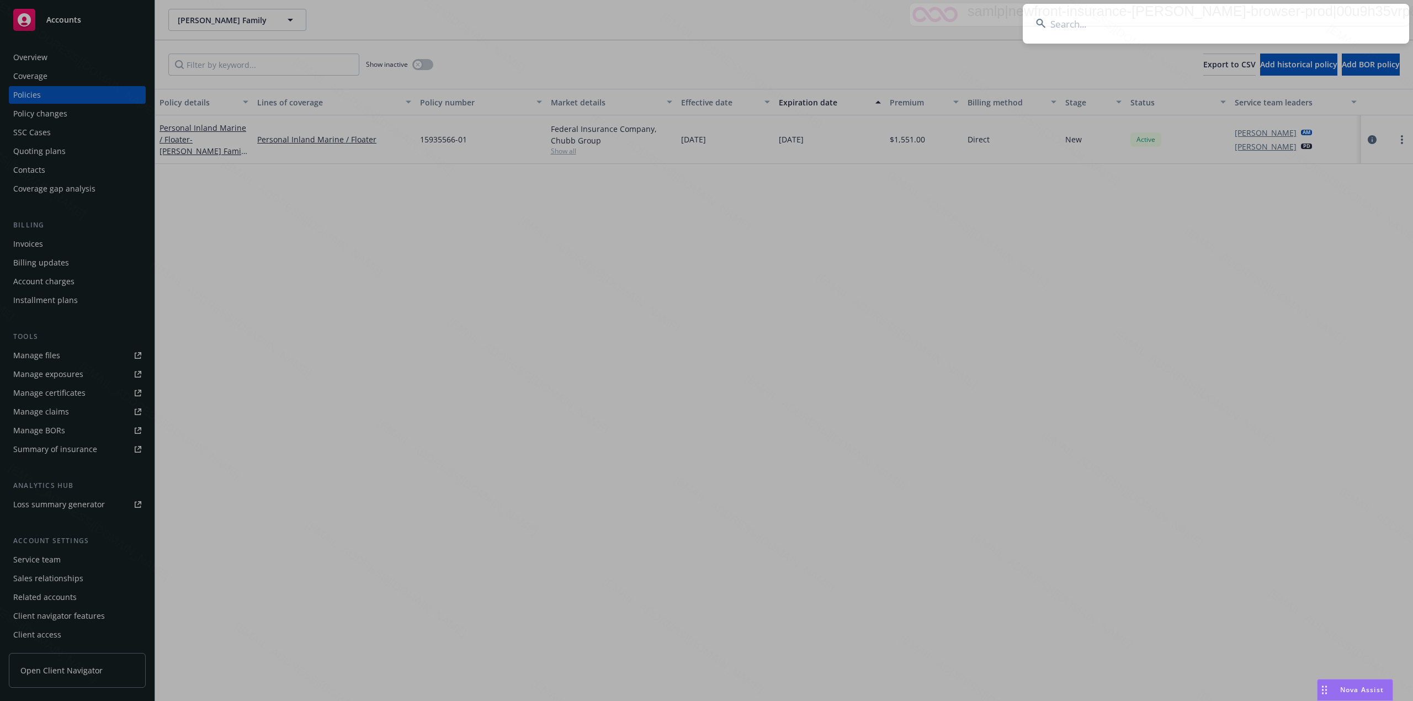
click at [1162, 19] on input at bounding box center [1215, 24] width 386 height 40
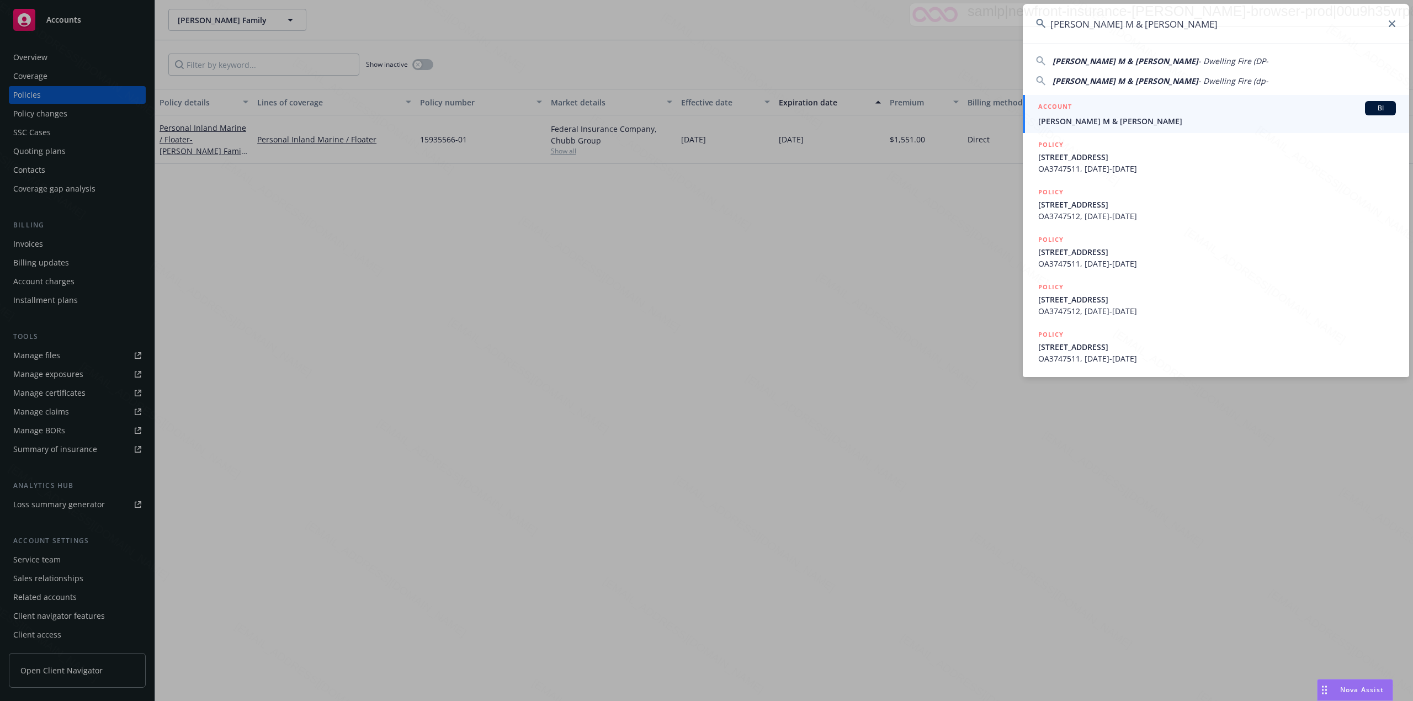
type input "[PERSON_NAME] M & [PERSON_NAME]"
click at [1084, 115] on span "[PERSON_NAME] M & [PERSON_NAME]" at bounding box center [1217, 121] width 358 height 12
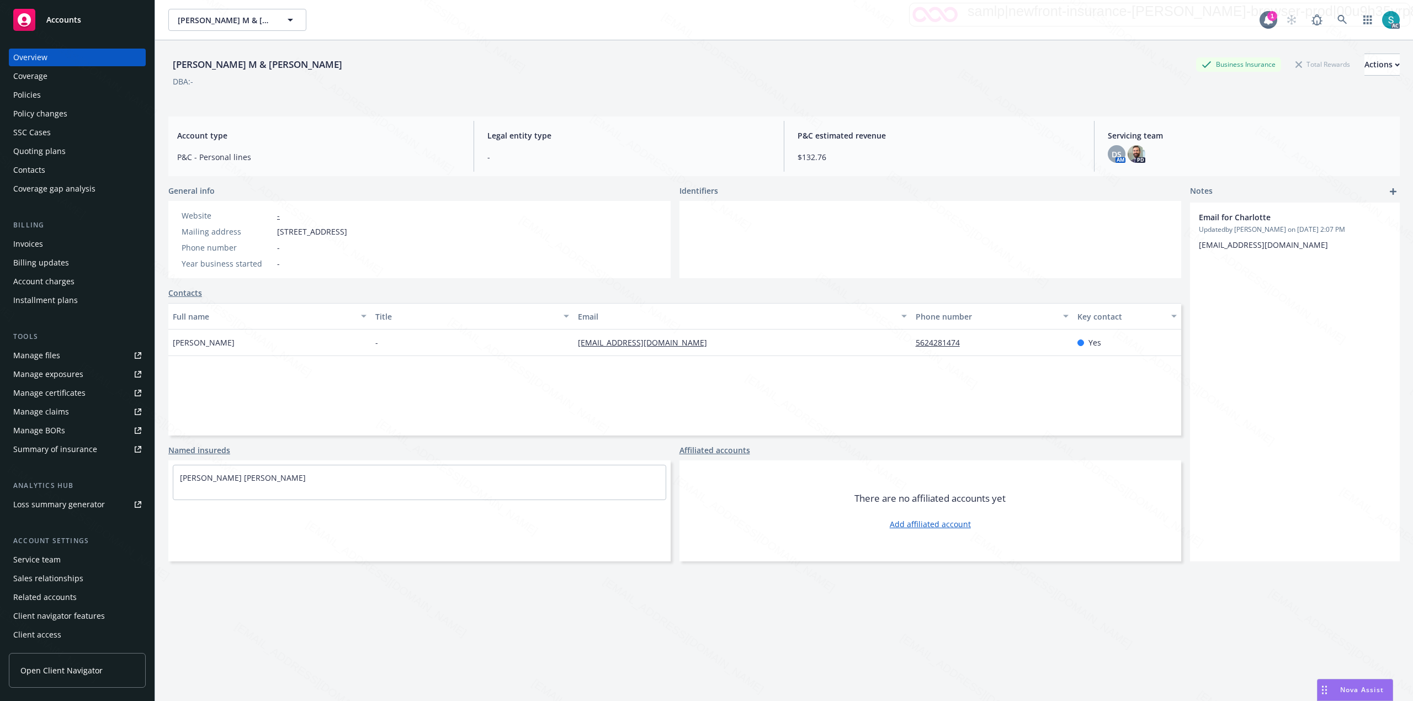
click at [347, 230] on span "[STREET_ADDRESS]" at bounding box center [312, 232] width 70 height 12
copy span "90807"
click at [433, 109] on div "[PERSON_NAME] M & [PERSON_NAME] Business Insurance Total Rewards Actions DBA: -…" at bounding box center [783, 384] width 1231 height 688
click at [1337, 21] on icon at bounding box center [1342, 20] width 10 height 10
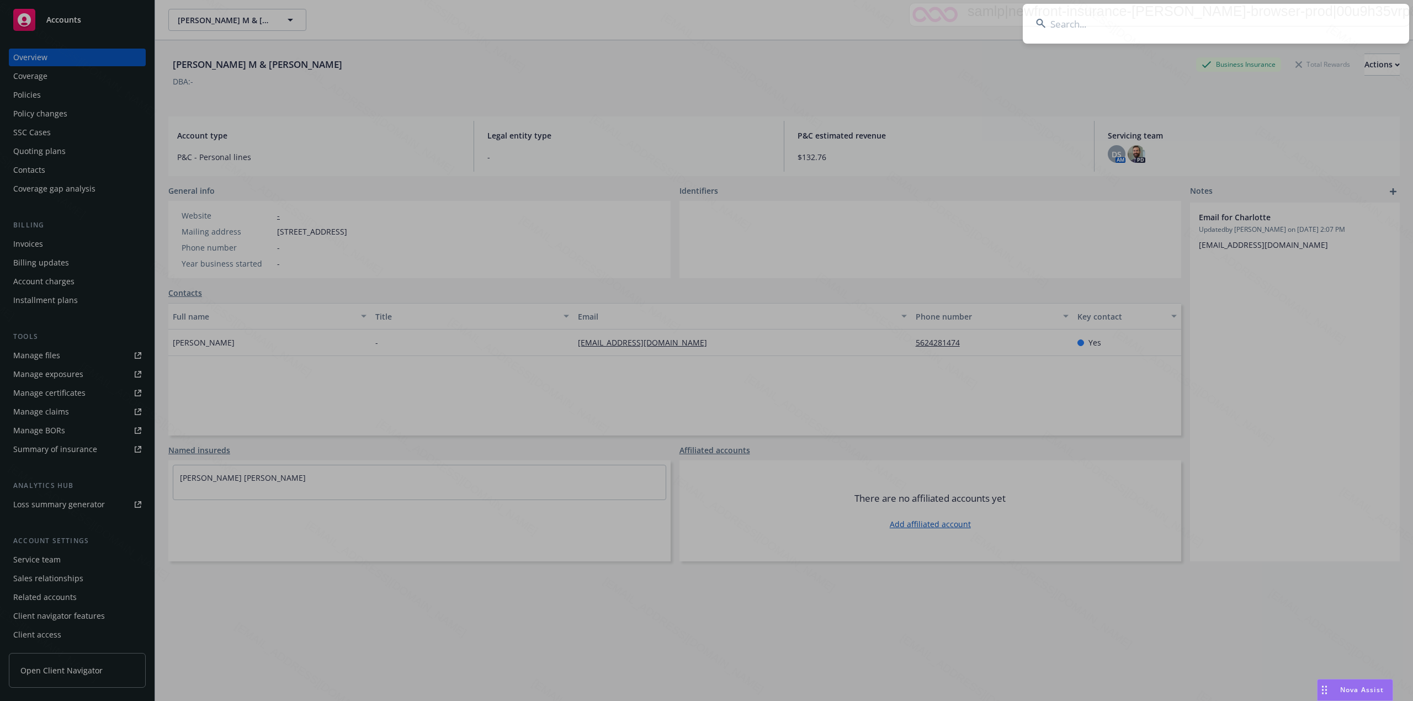
click at [1190, 18] on input at bounding box center [1215, 24] width 386 height 40
type input "[PERSON_NAME] & [PERSON_NAME]"
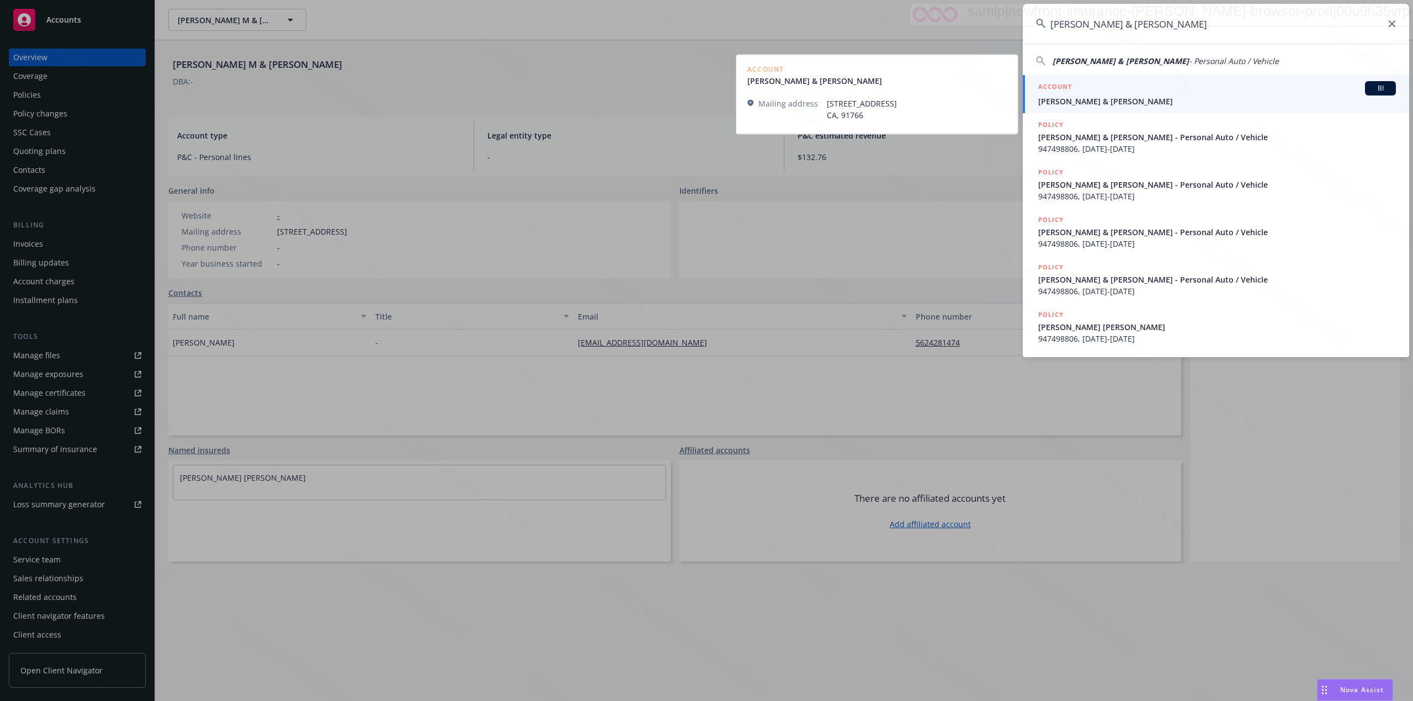
click at [1141, 100] on span "[PERSON_NAME] & [PERSON_NAME]" at bounding box center [1217, 101] width 358 height 12
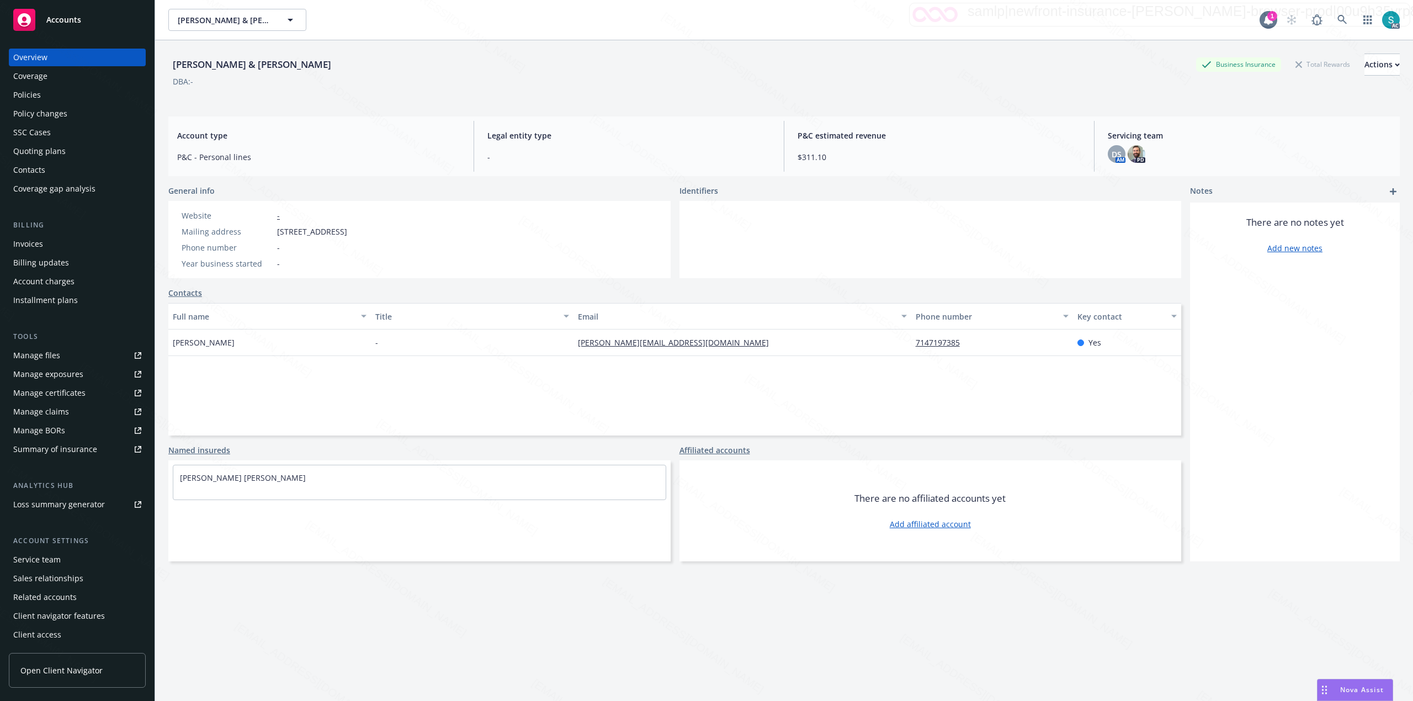
click at [34, 93] on div "Policies" at bounding box center [27, 95] width 28 height 18
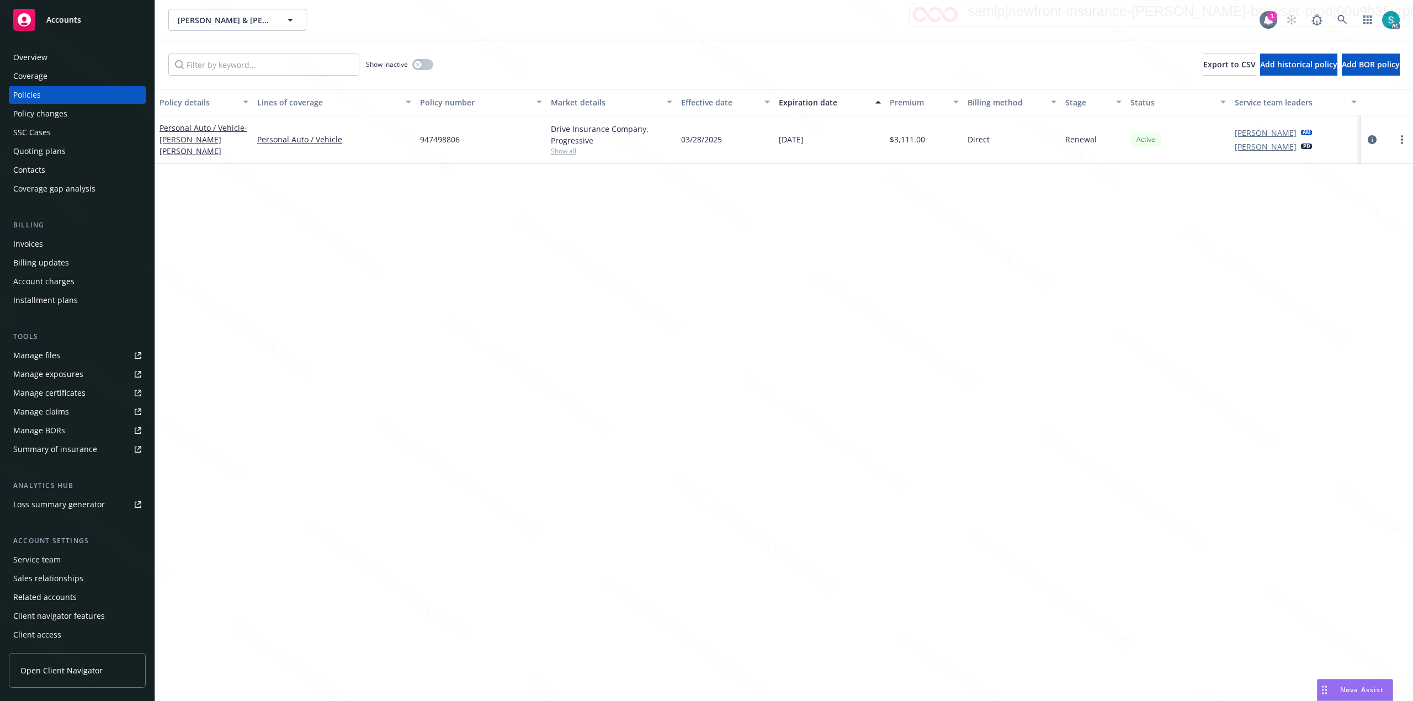
click at [427, 146] on div "947498806" at bounding box center [481, 139] width 130 height 49
copy span "947498806"
click at [1339, 18] on icon at bounding box center [1342, 20] width 10 height 10
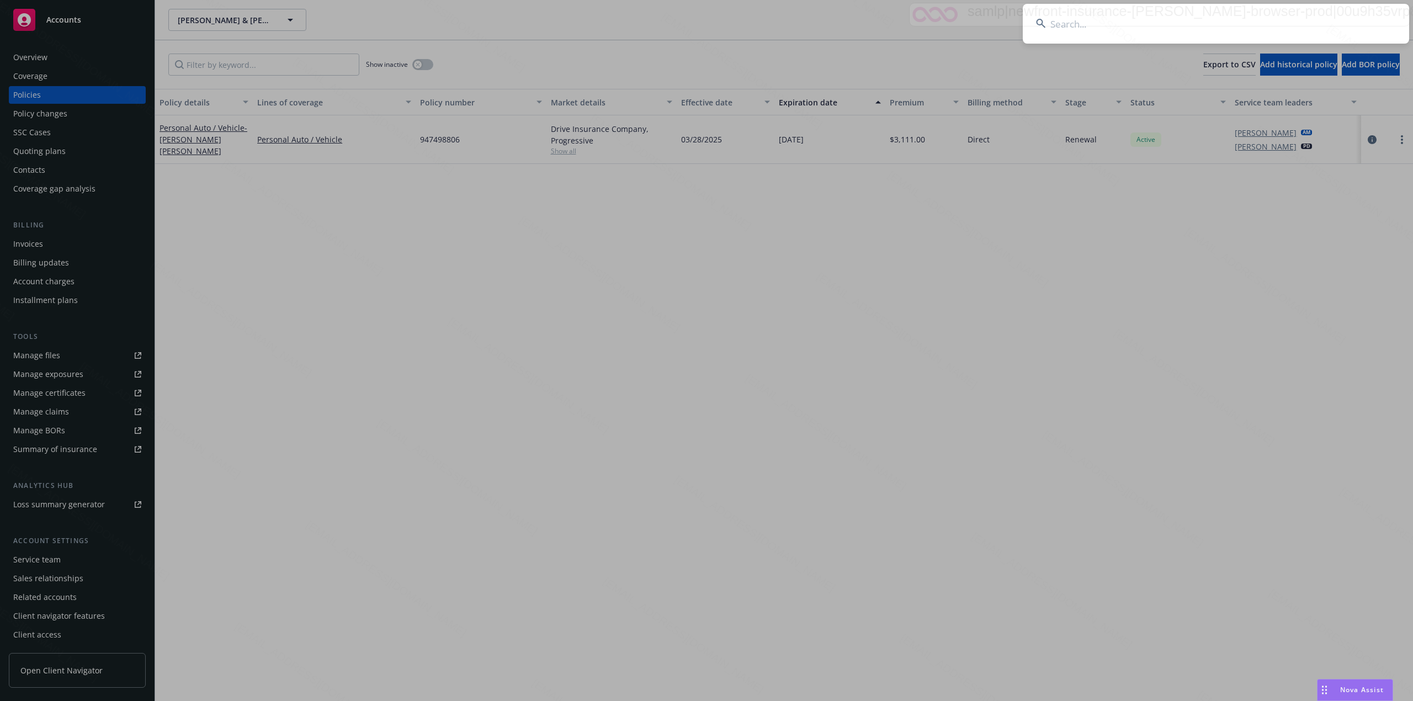
click at [1153, 40] on input at bounding box center [1215, 24] width 386 height 40
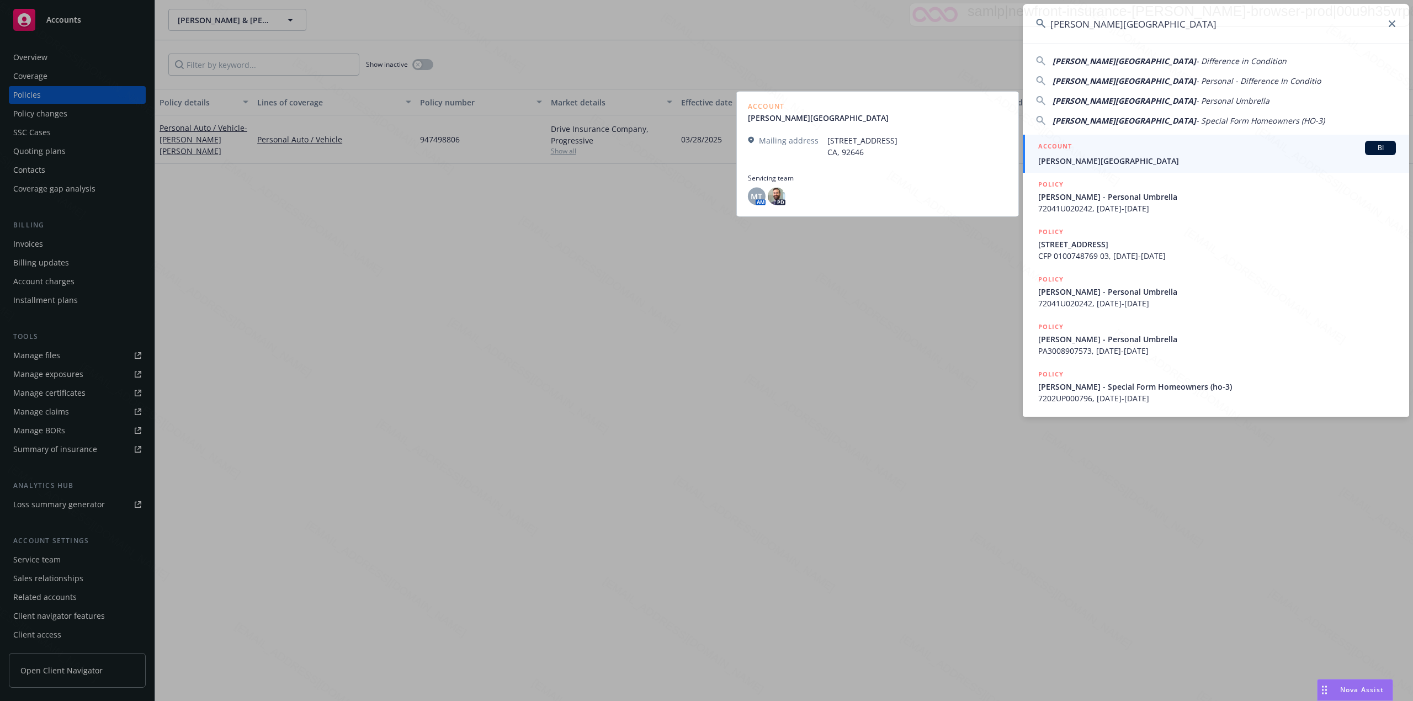
type input "[PERSON_NAME][GEOGRAPHIC_DATA]"
click at [1146, 160] on span "[PERSON_NAME][GEOGRAPHIC_DATA]" at bounding box center [1217, 161] width 358 height 12
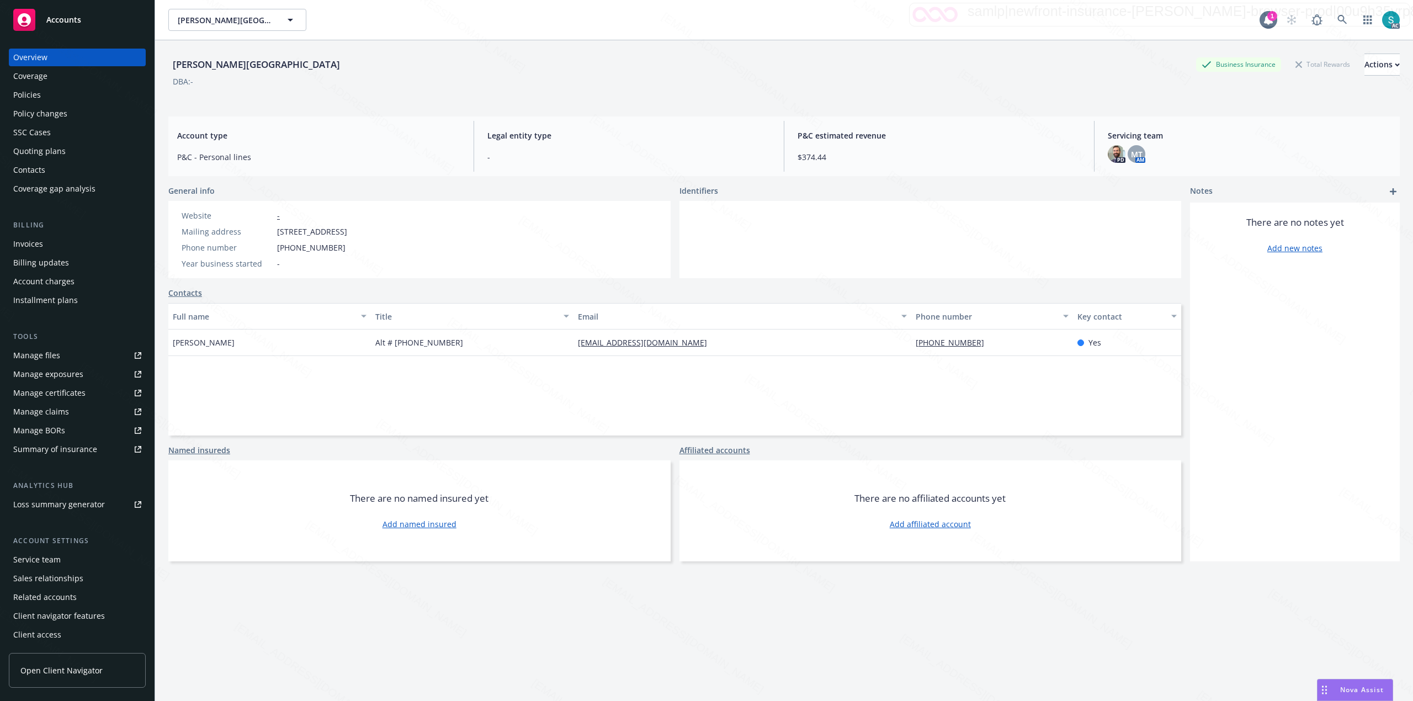
click at [42, 87] on div "Policies" at bounding box center [77, 95] width 128 height 18
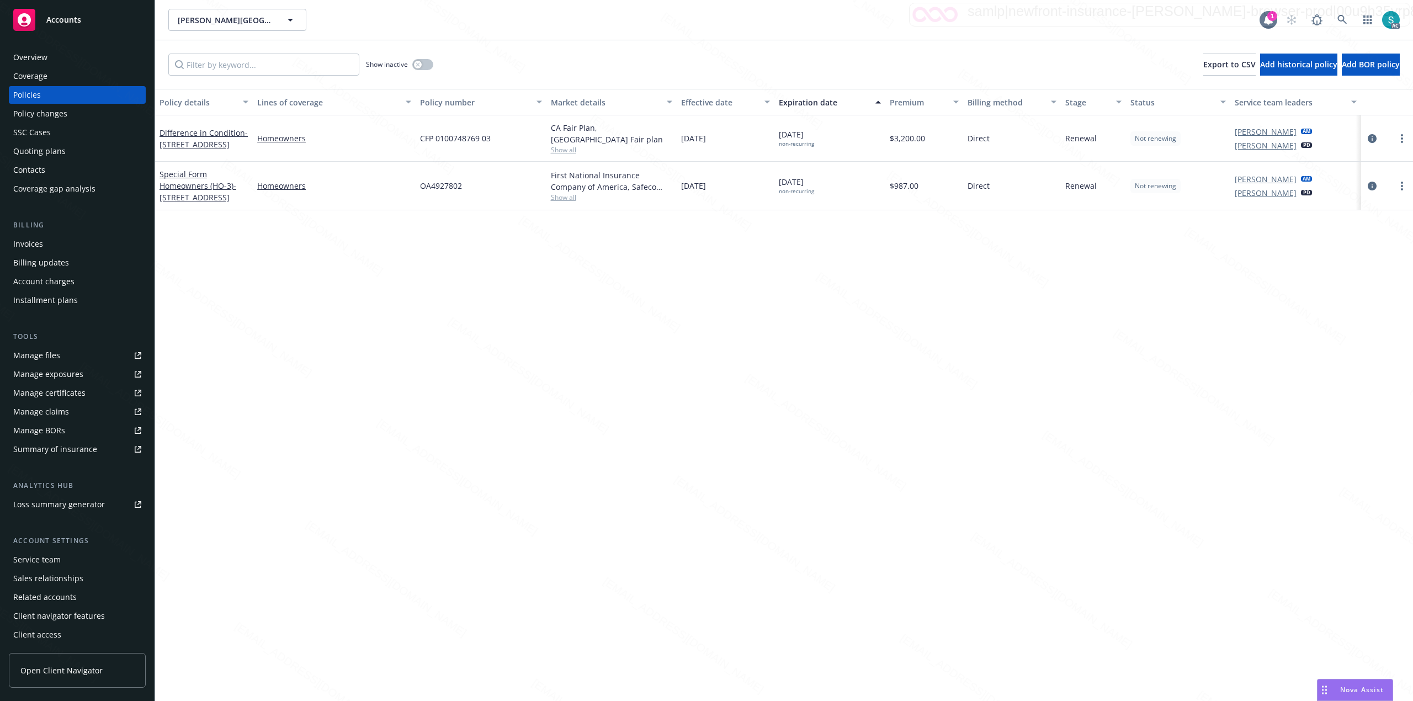
click at [75, 58] on div "Overview" at bounding box center [77, 58] width 128 height 18
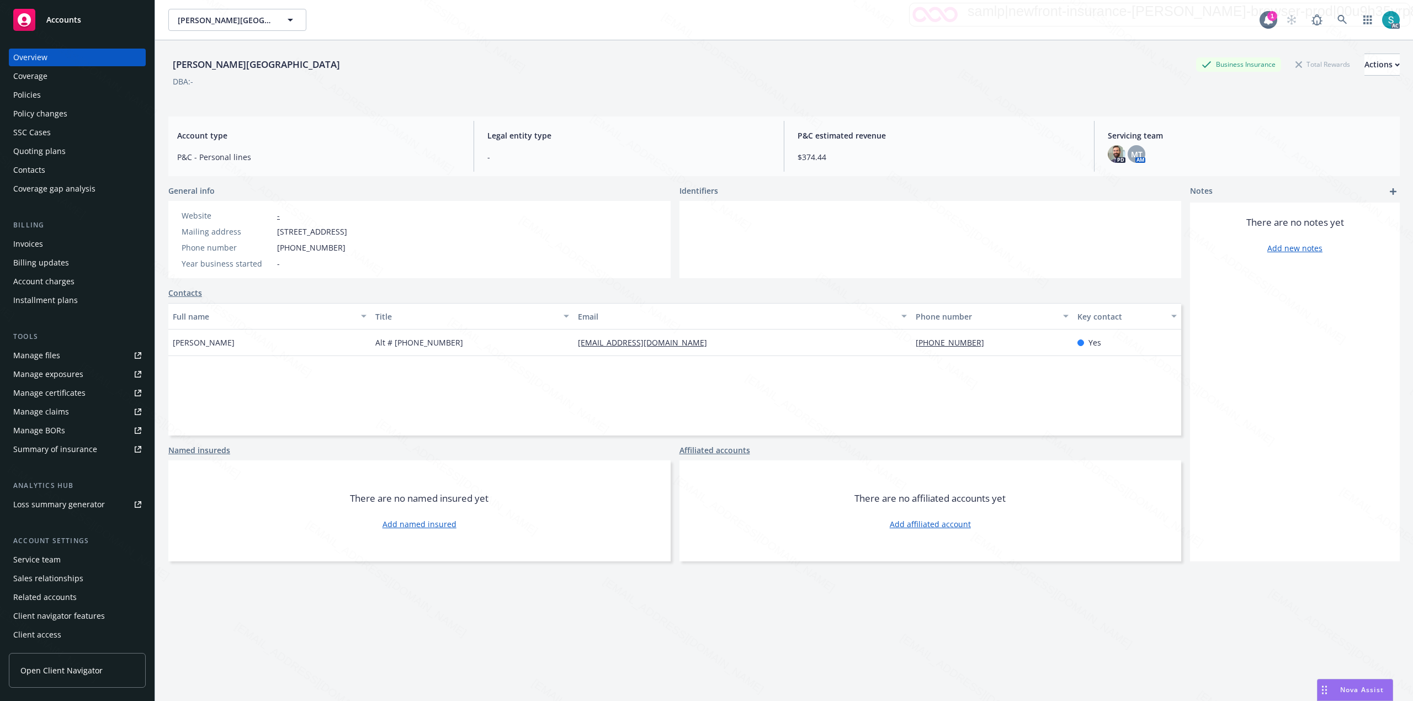
click at [228, 63] on div "[PERSON_NAME][GEOGRAPHIC_DATA]" at bounding box center [256, 64] width 176 height 14
copy div "[PERSON_NAME][GEOGRAPHIC_DATA]"
